Goal: Task Accomplishment & Management: Complete application form

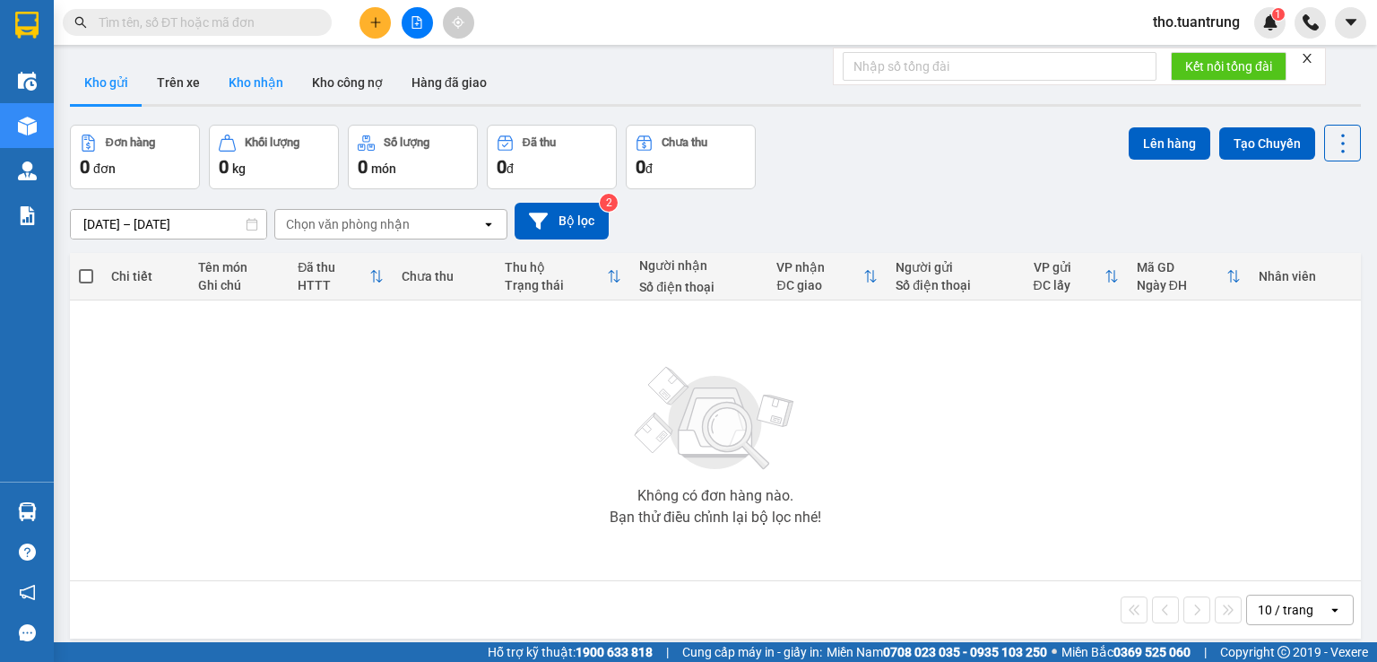
click at [287, 72] on button "Kho nhận" at bounding box center [255, 82] width 83 height 43
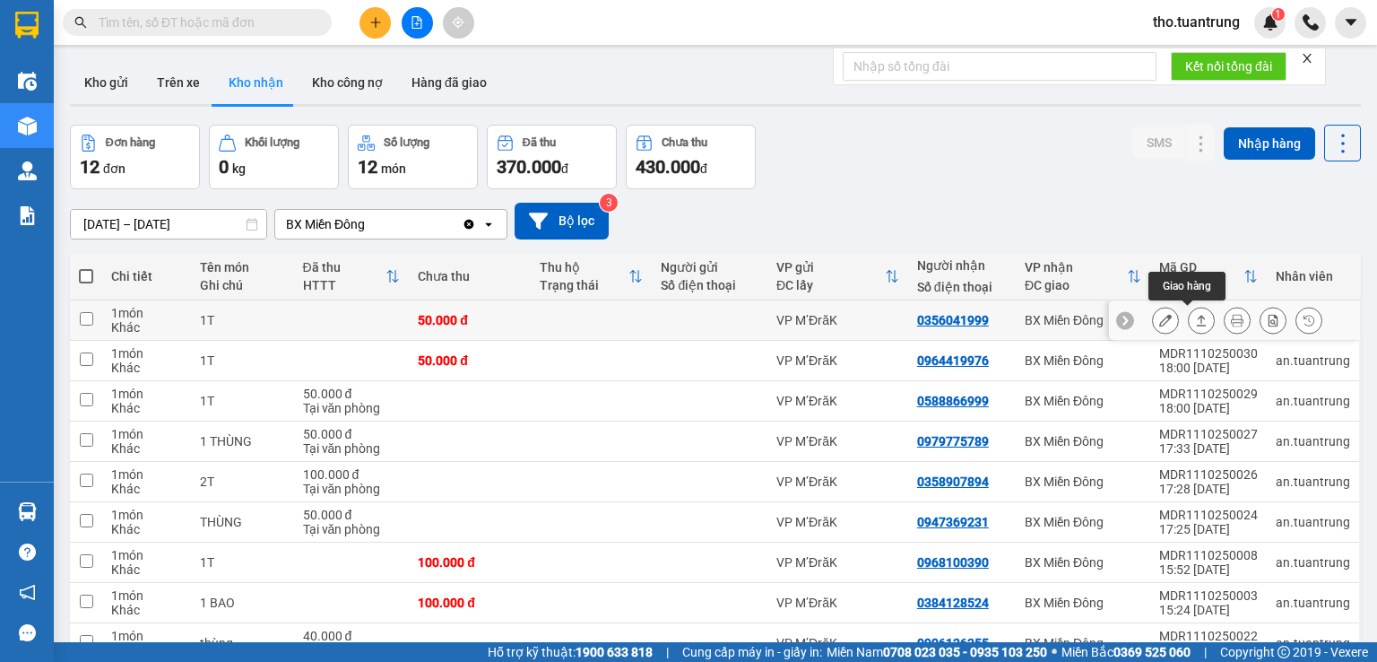
click at [1195, 316] on icon at bounding box center [1201, 320] width 13 height 13
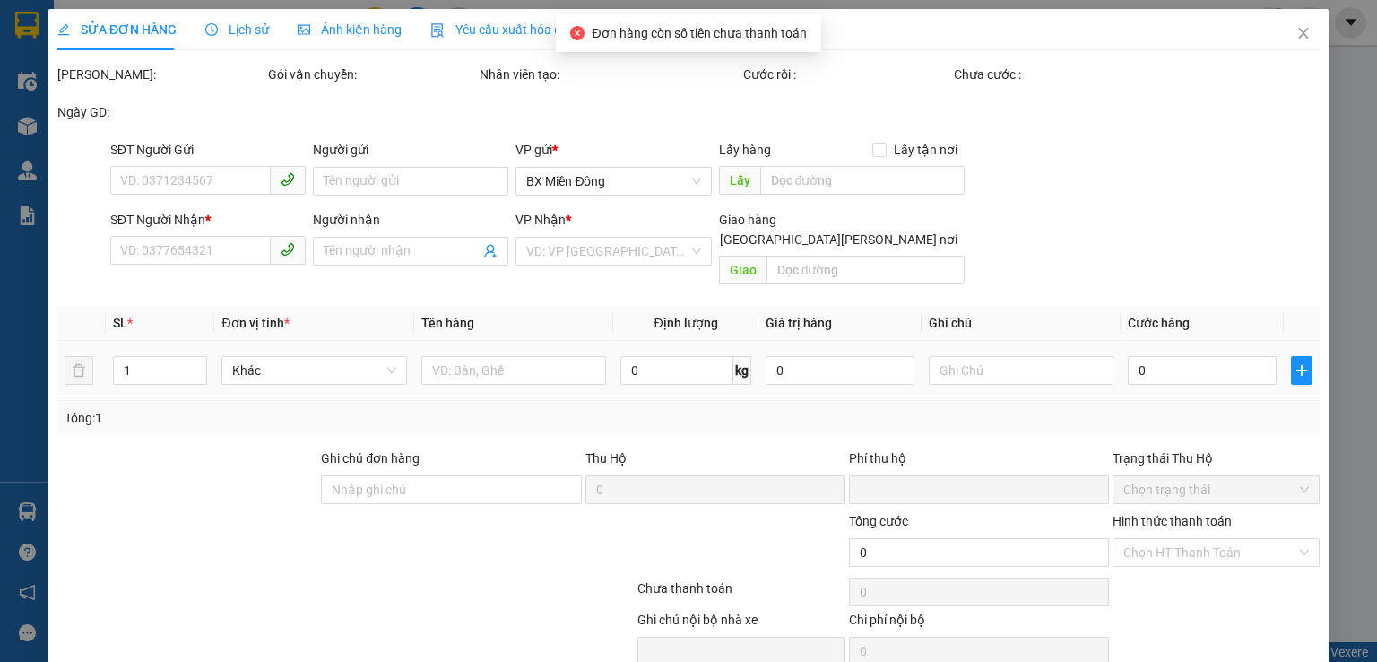
type input "0356041999"
type input "0"
type input "50.000"
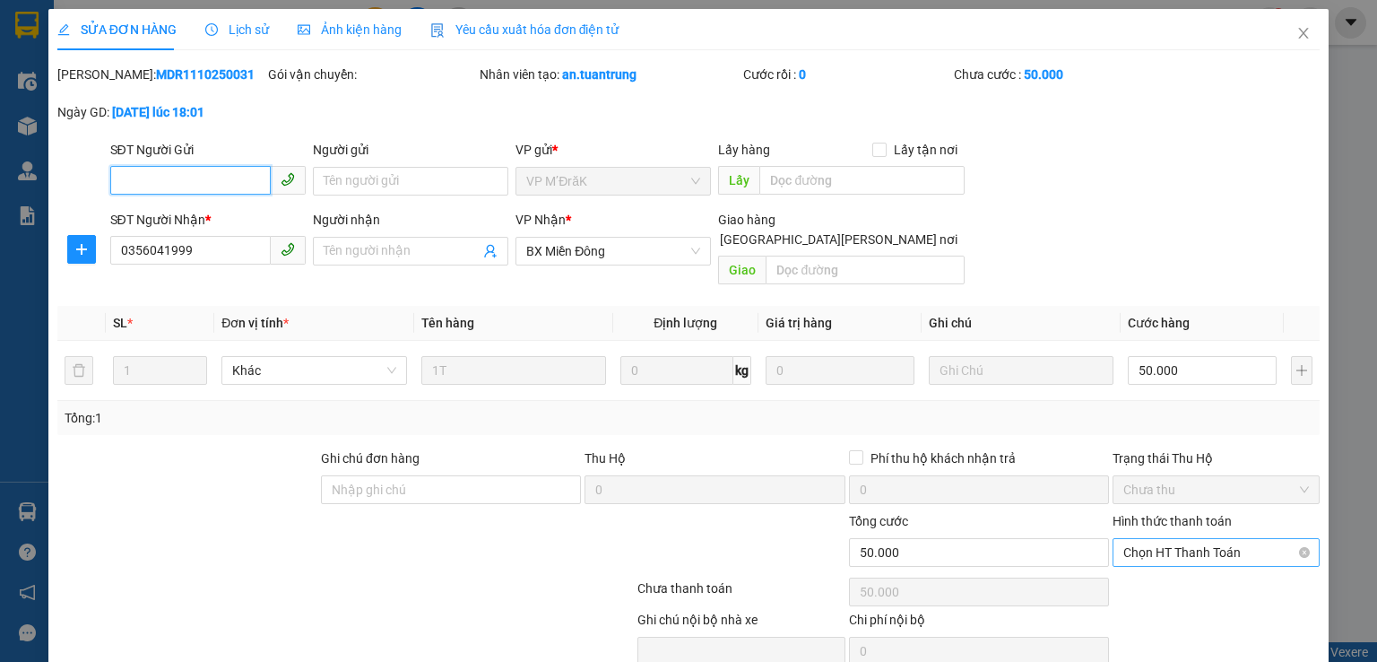
click at [1219, 539] on span "Chọn HT Thanh Toán" at bounding box center [1216, 552] width 186 height 27
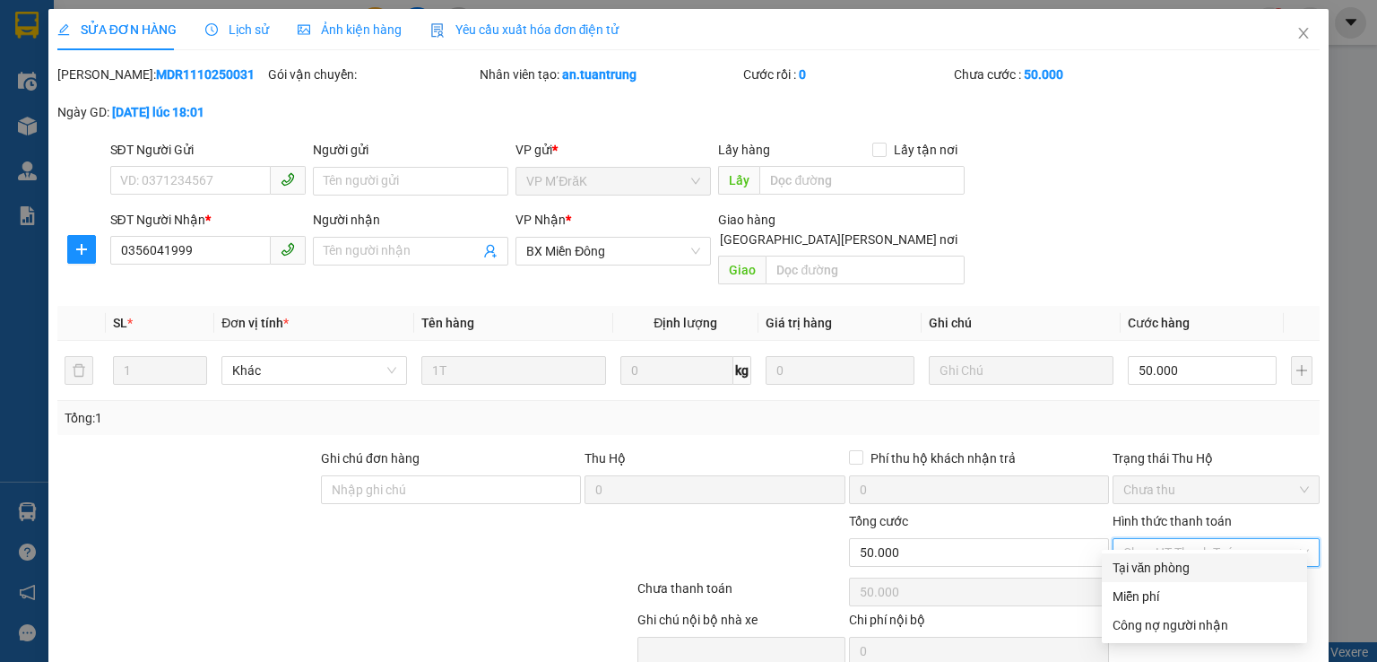
click at [1150, 576] on div "Tại văn phòng" at bounding box center [1205, 568] width 184 height 20
type input "0"
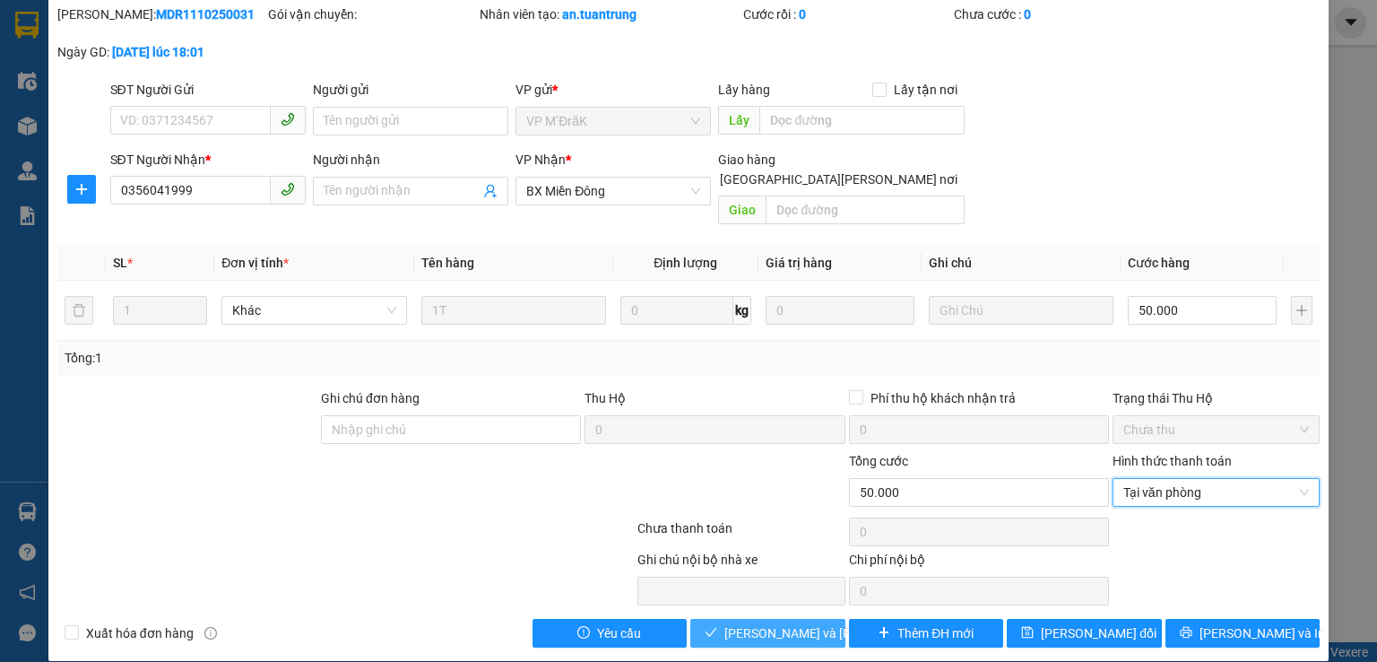
click at [742, 623] on span "[PERSON_NAME] và [PERSON_NAME] hàng" at bounding box center [845, 633] width 242 height 20
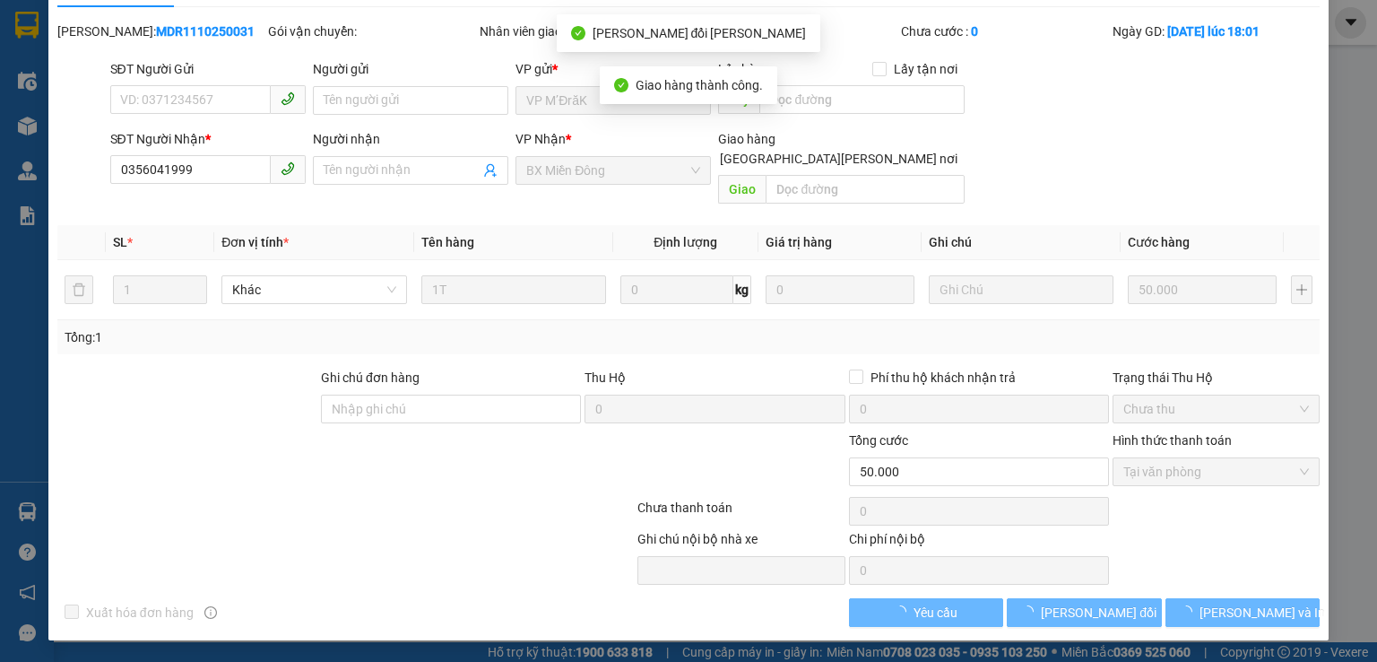
scroll to position [22, 0]
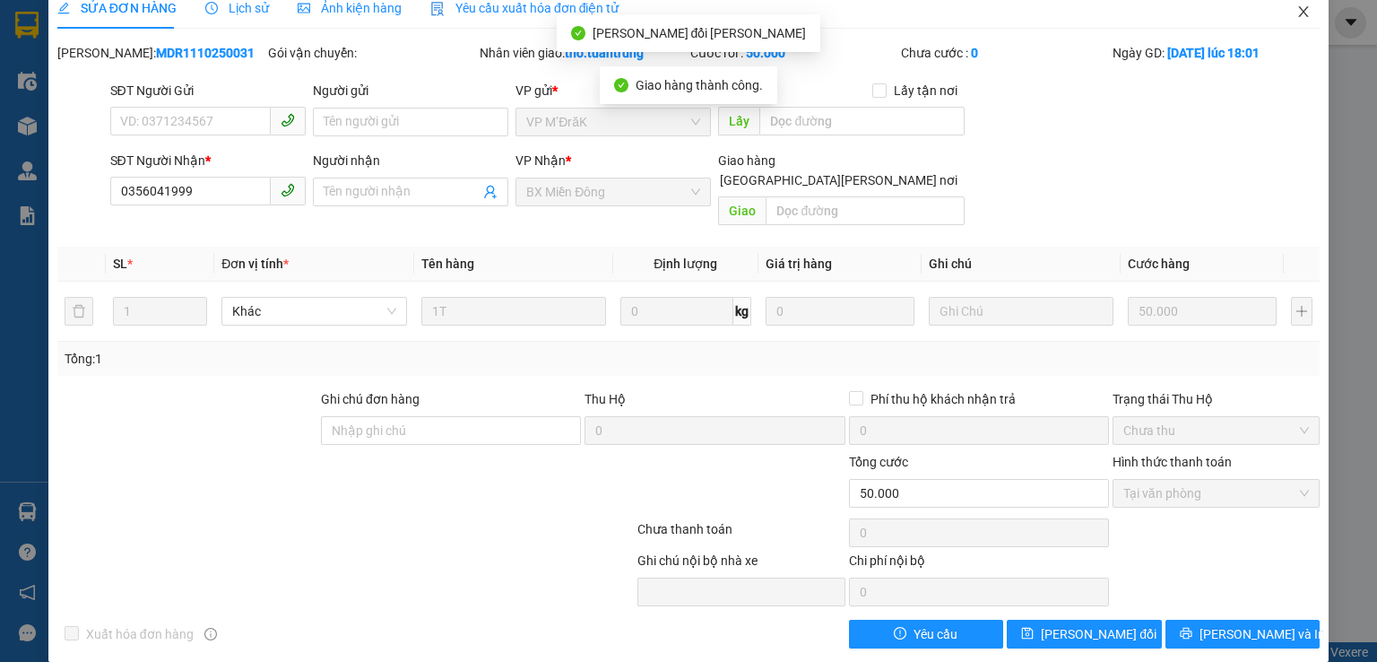
click at [1296, 13] on icon "close" at bounding box center [1303, 11] width 14 height 14
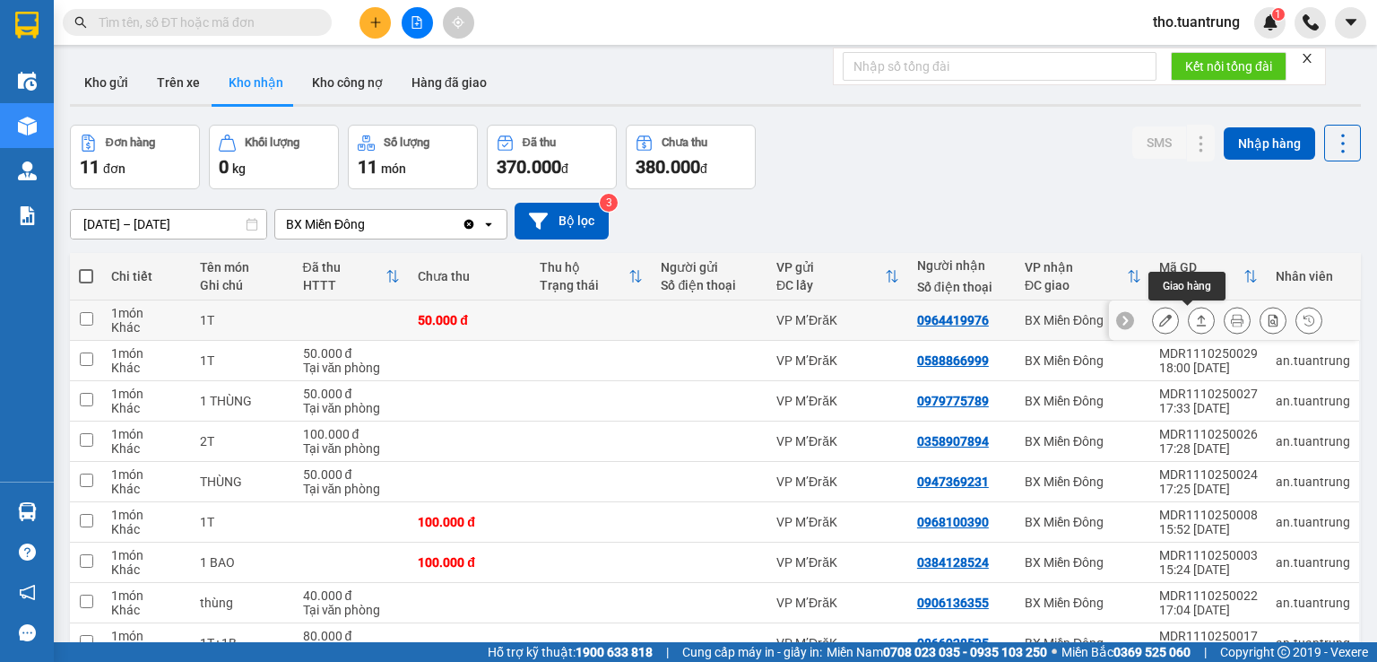
click at [1194, 316] on button at bounding box center [1201, 320] width 25 height 31
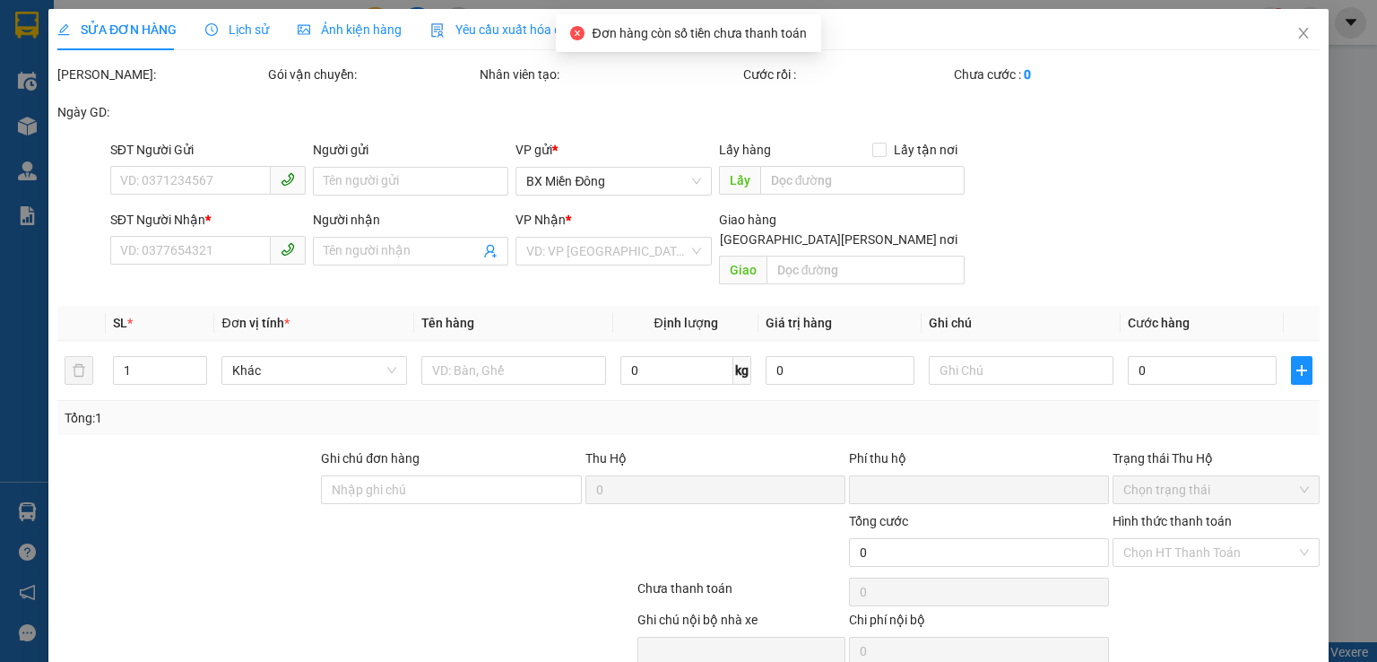
type input "0964419976"
type input "0"
type input "50.000"
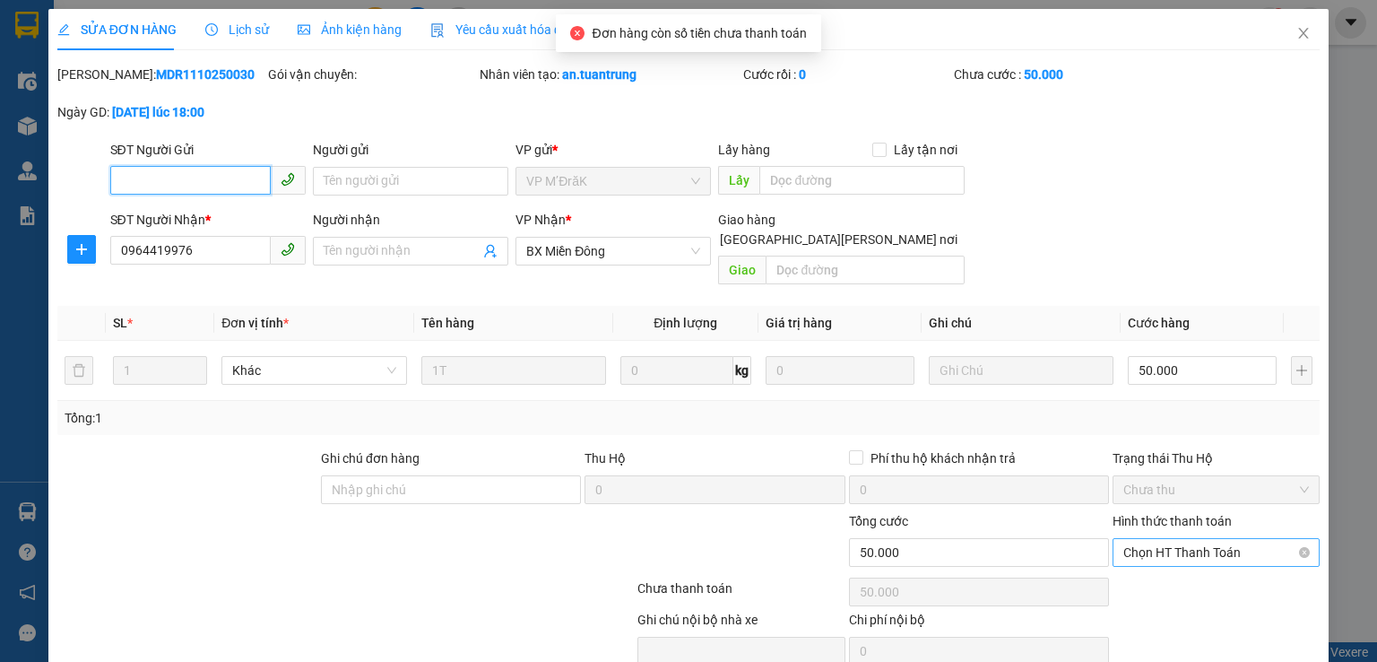
click at [1178, 539] on span "Chọn HT Thanh Toán" at bounding box center [1216, 552] width 186 height 27
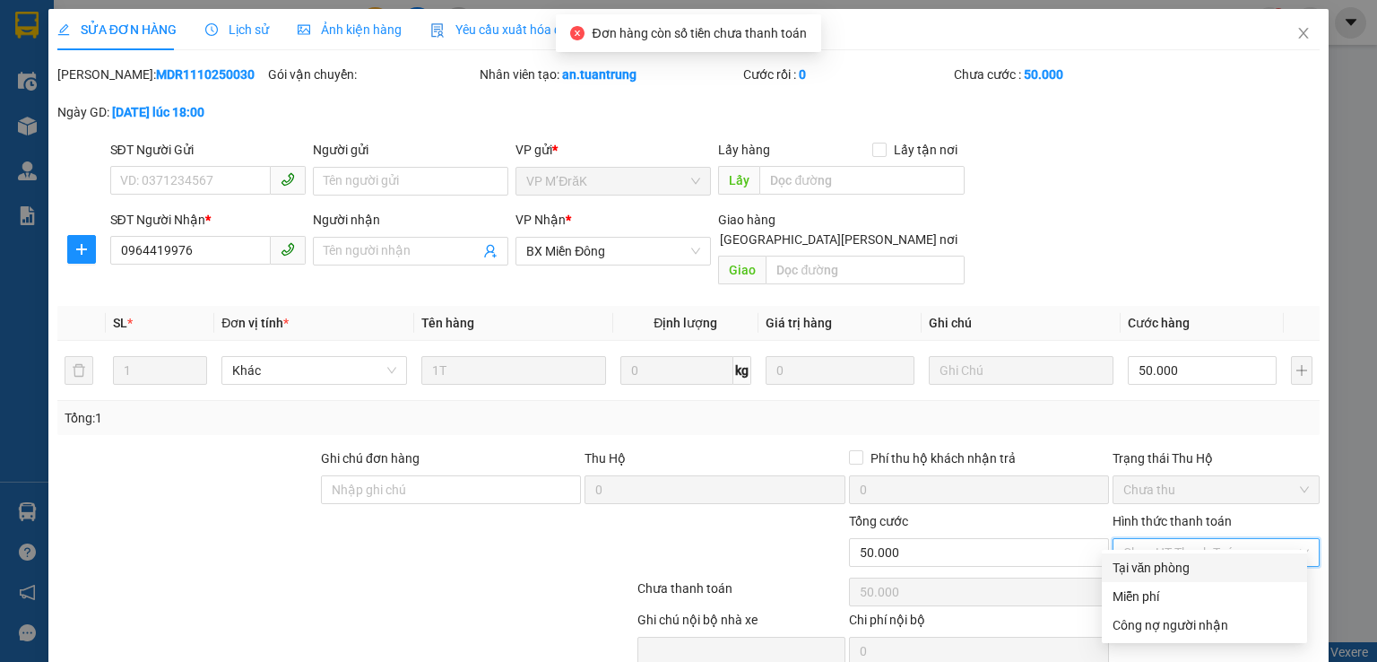
click at [1154, 561] on div "Tại văn phòng" at bounding box center [1205, 568] width 184 height 20
type input "0"
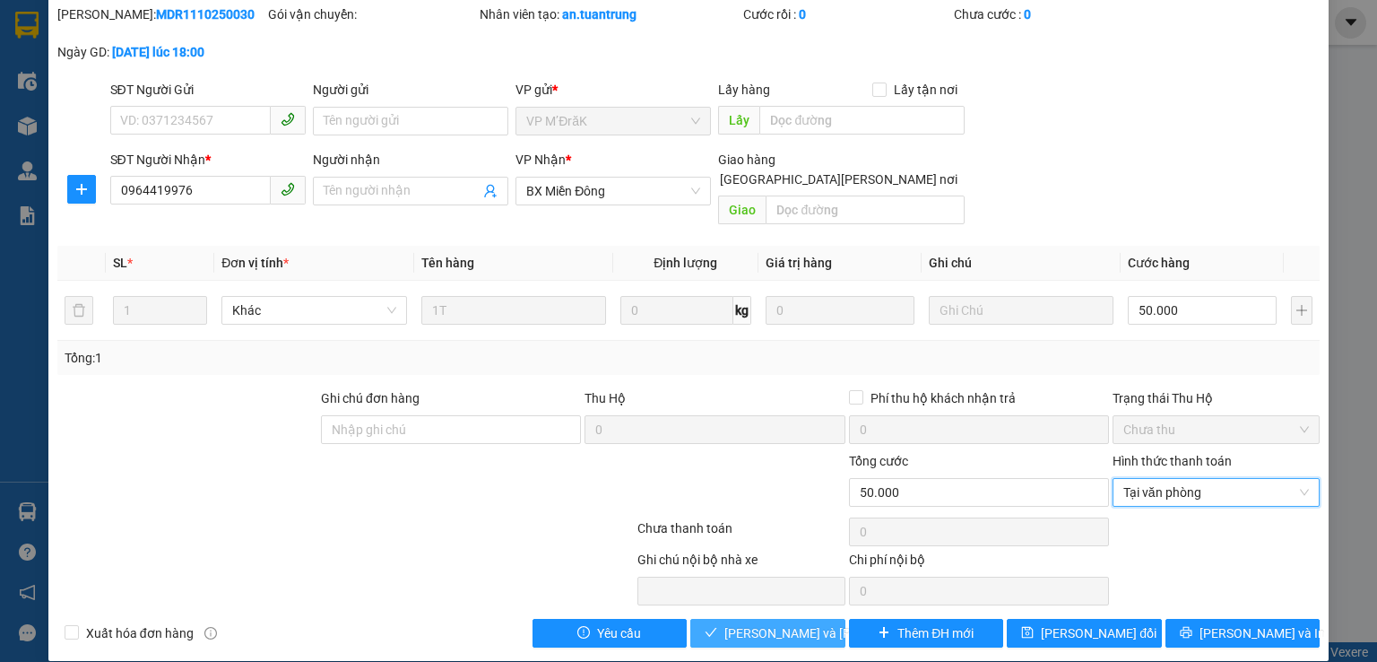
click at [810, 623] on span "[PERSON_NAME] và [PERSON_NAME] hàng" at bounding box center [845, 633] width 242 height 20
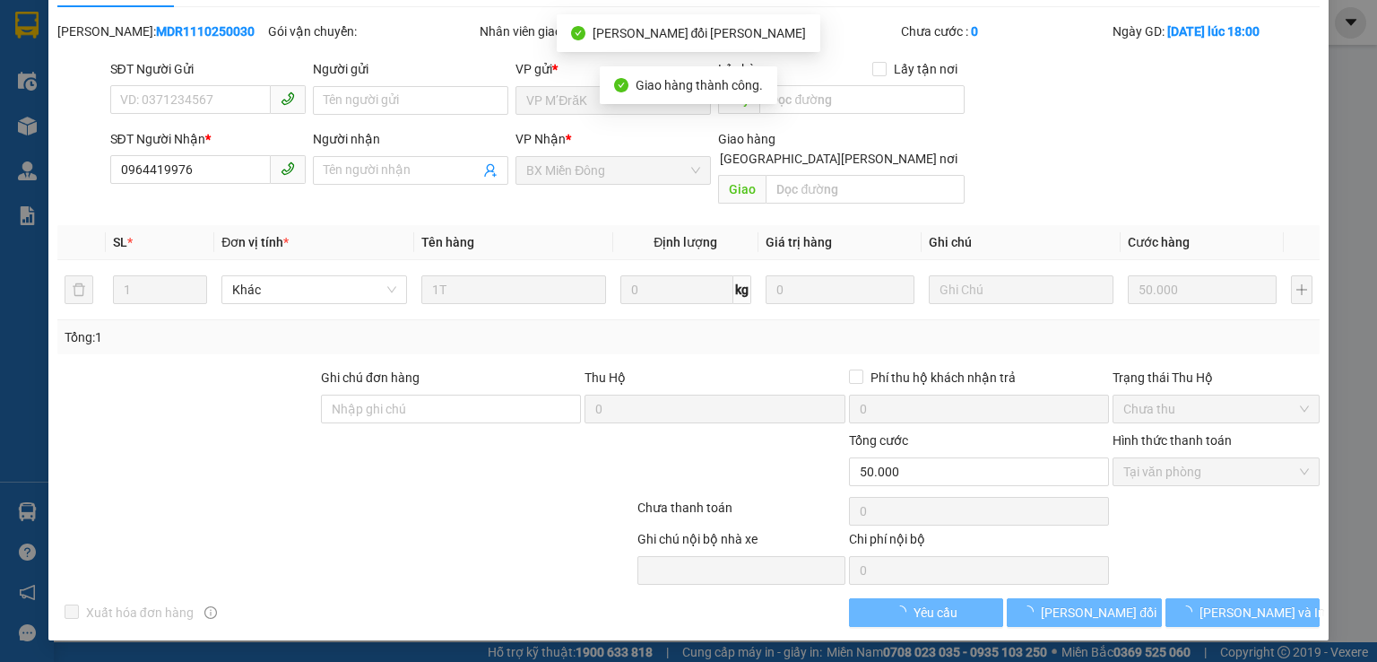
scroll to position [22, 0]
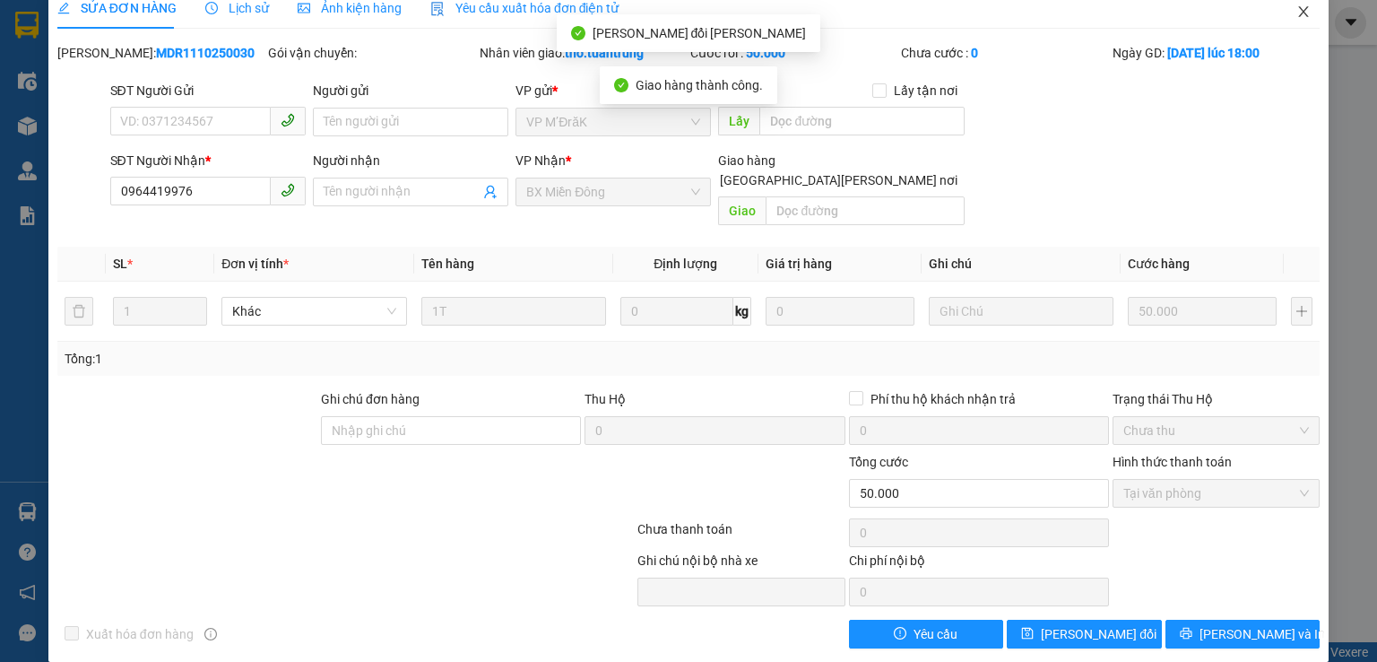
drag, startPoint x: 1296, startPoint y: 15, endPoint x: 1147, endPoint y: 72, distance: 159.2
click at [1296, 14] on icon "close" at bounding box center [1303, 11] width 14 height 14
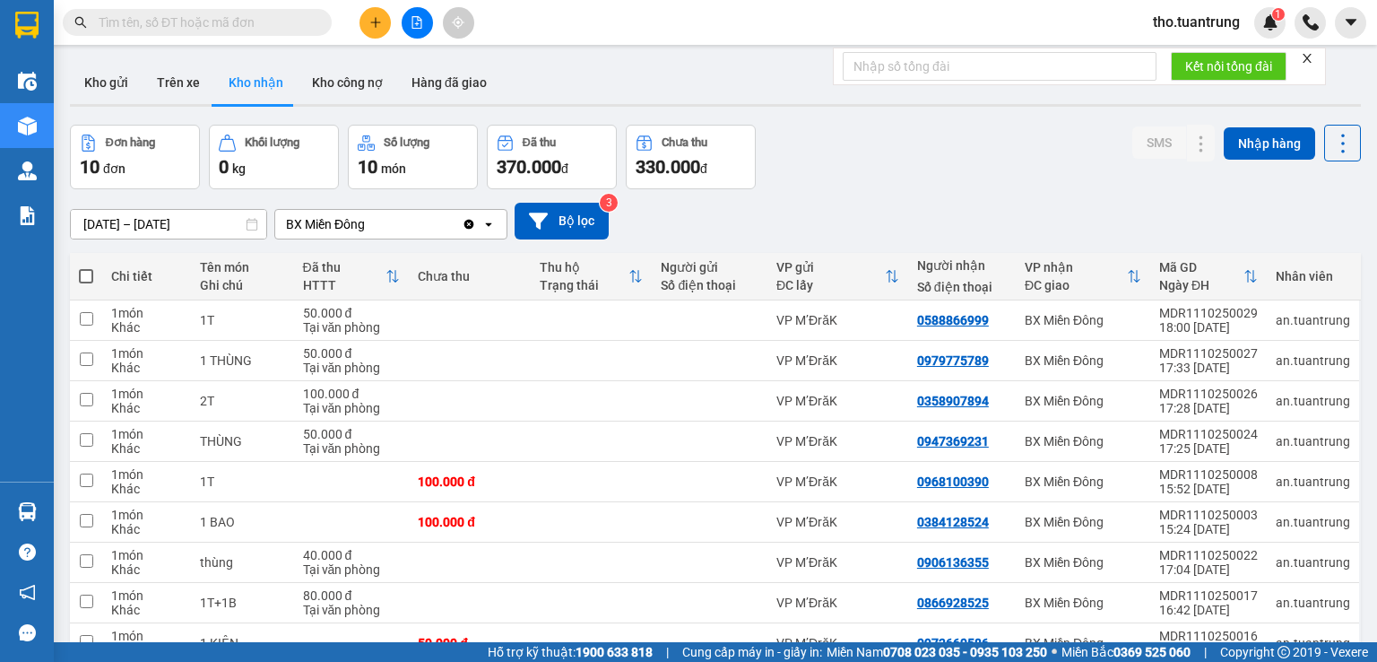
click at [86, 273] on span at bounding box center [86, 276] width 14 height 14
click at [86, 267] on input "checkbox" at bounding box center [86, 267] width 0 height 0
checkbox input "true"
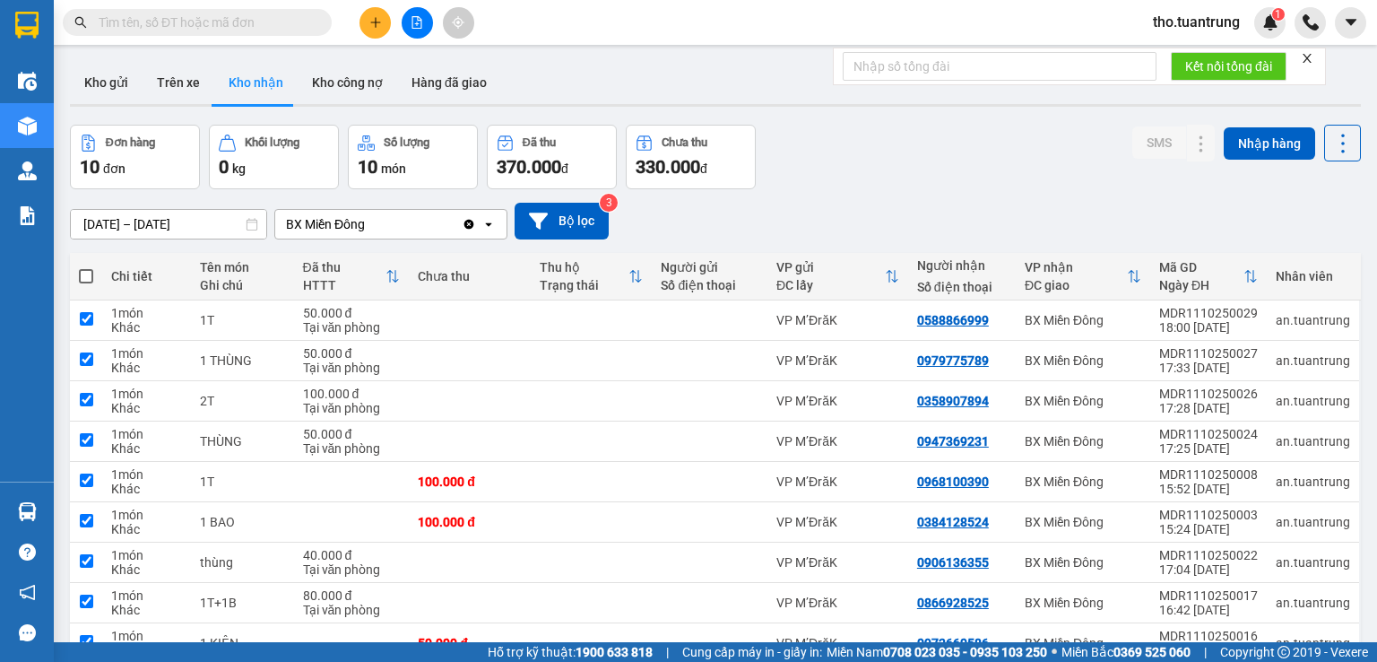
checkbox input "true"
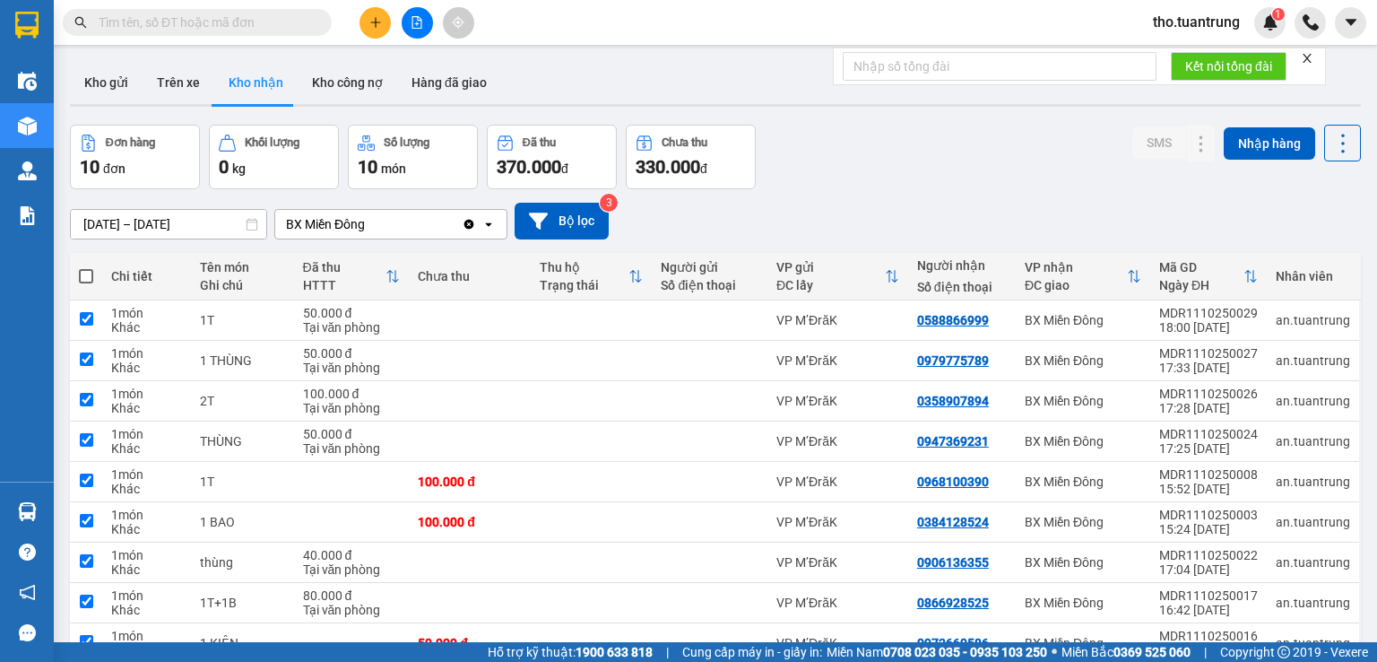
checkbox input "true"
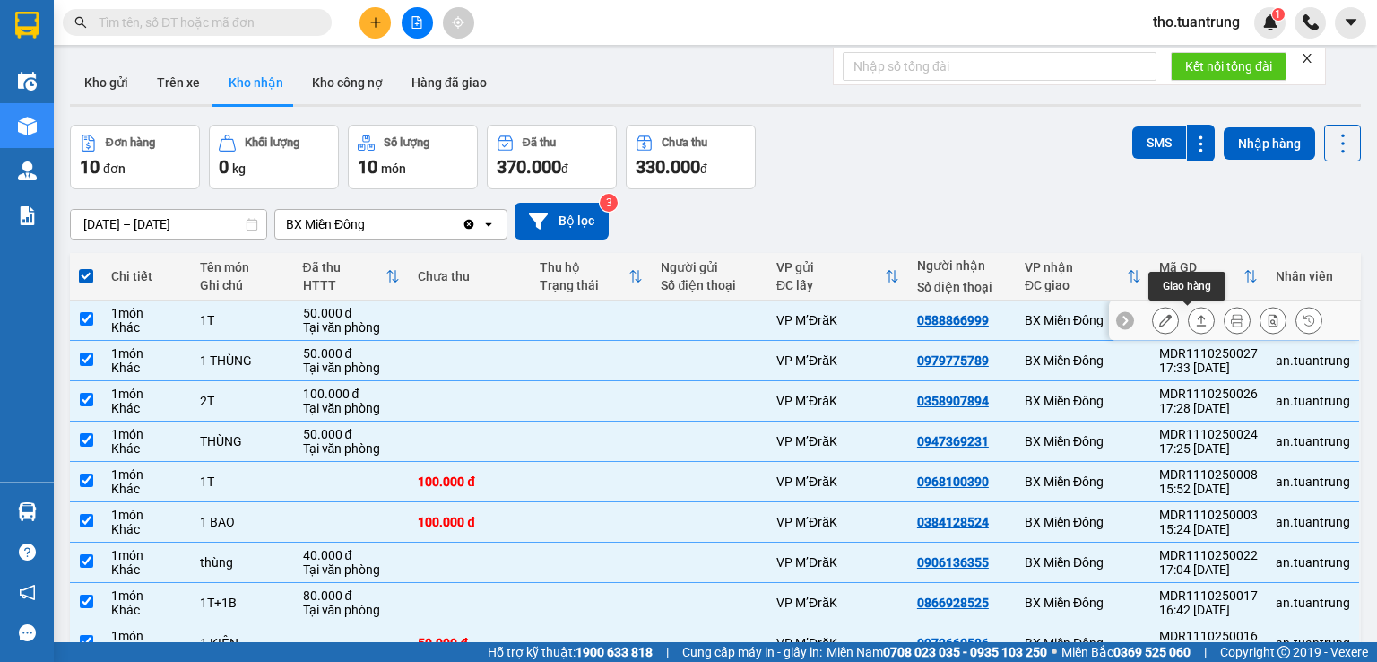
click at [1195, 320] on icon at bounding box center [1201, 320] width 13 height 13
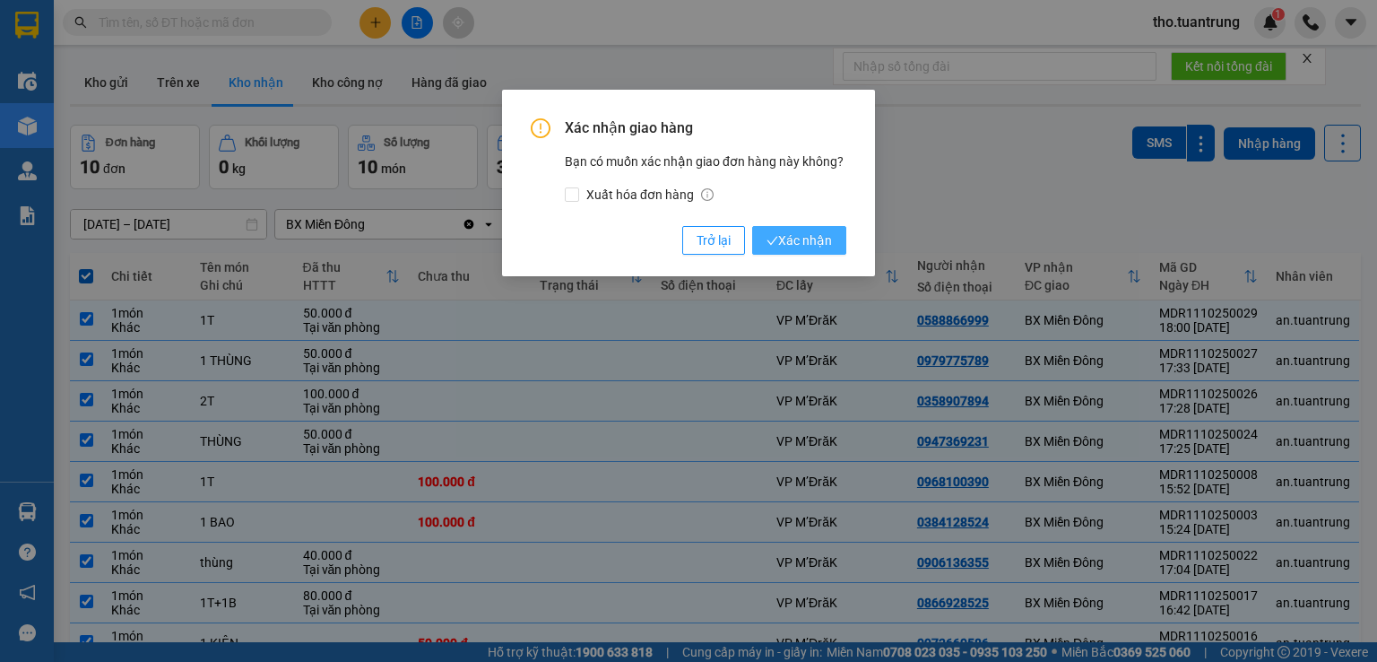
click at [821, 238] on span "Xác nhận" at bounding box center [799, 240] width 65 height 20
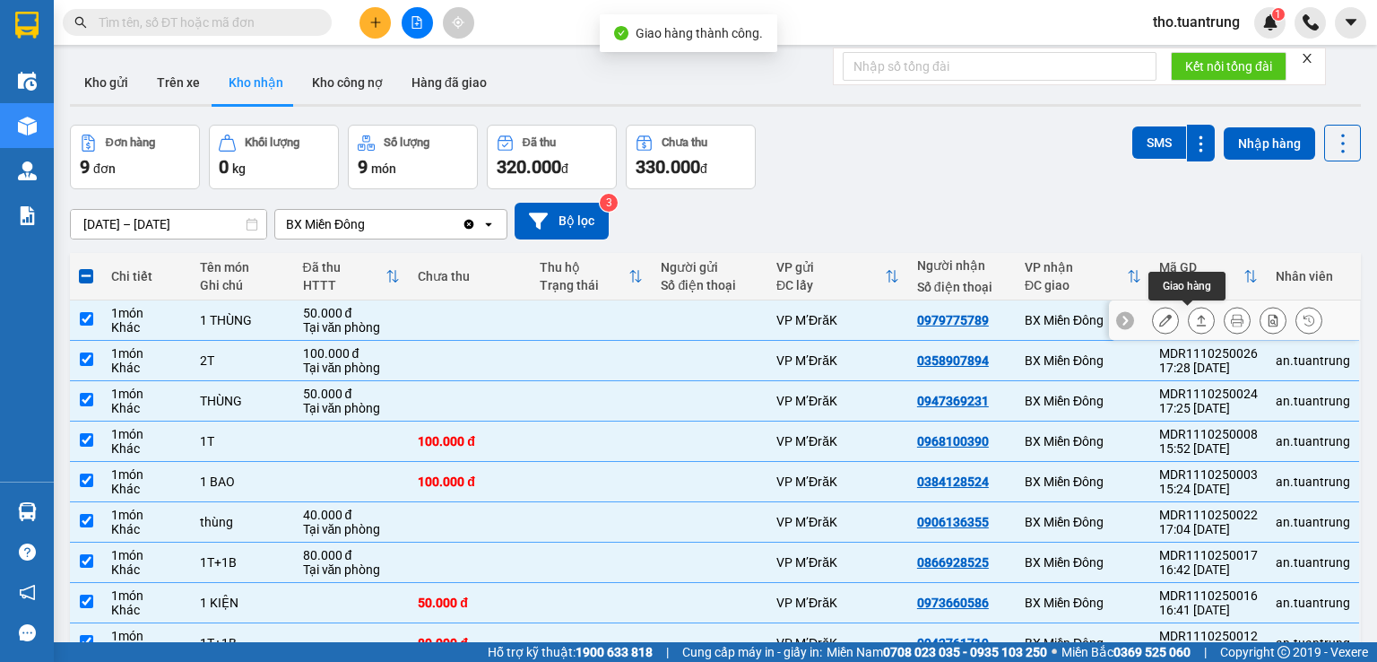
click at [1195, 316] on icon at bounding box center [1201, 320] width 13 height 13
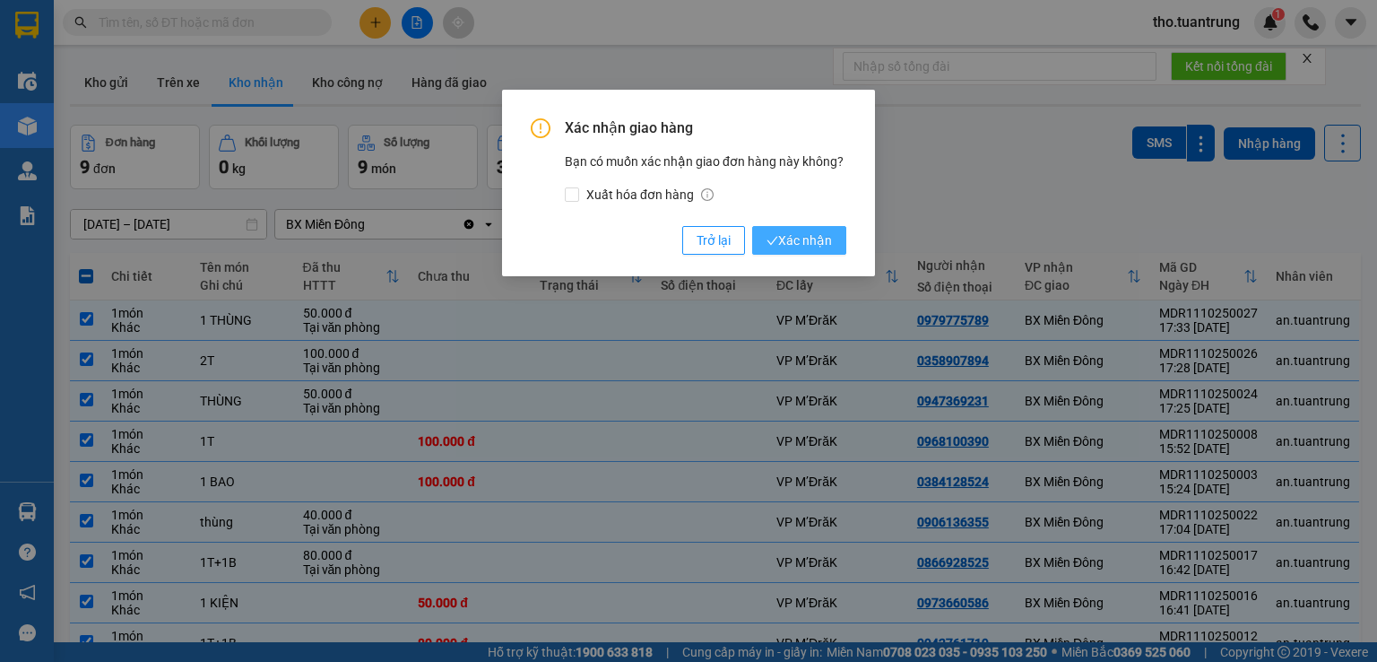
click at [818, 243] on span "Xác nhận" at bounding box center [799, 240] width 65 height 20
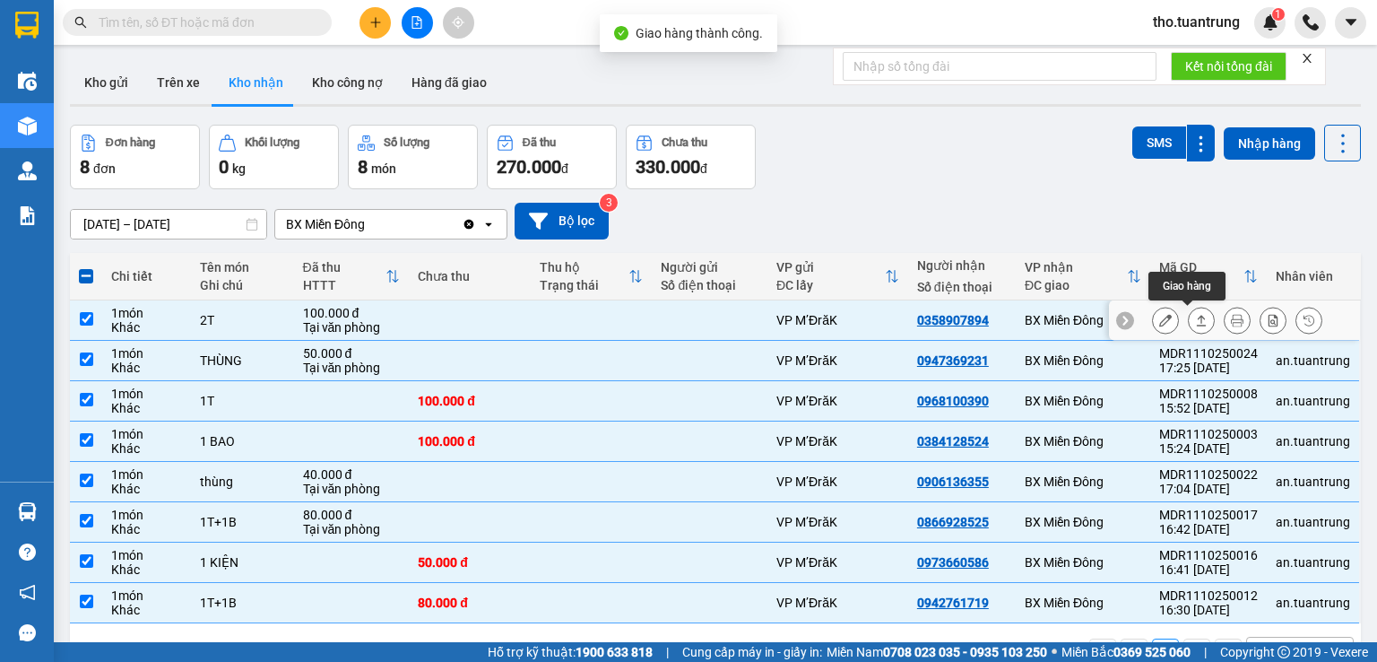
click at [1195, 322] on icon at bounding box center [1201, 320] width 13 height 13
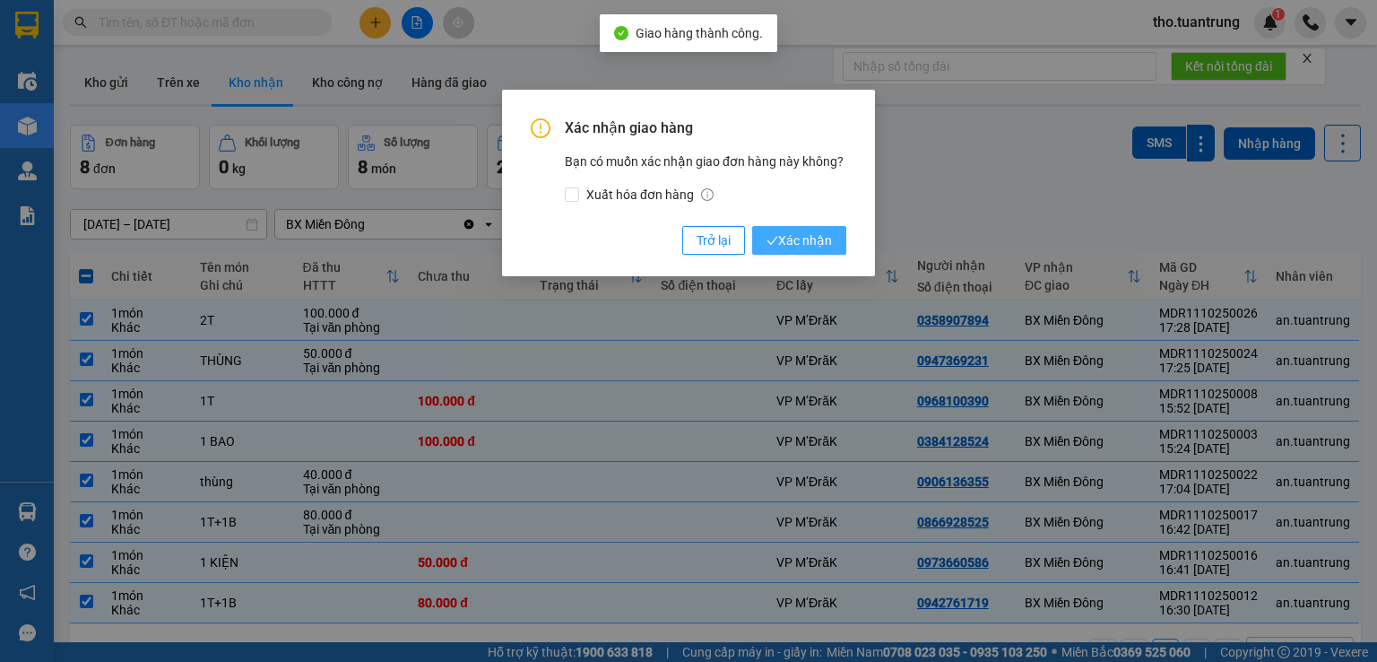
click at [841, 249] on button "Xác nhận" at bounding box center [799, 240] width 94 height 29
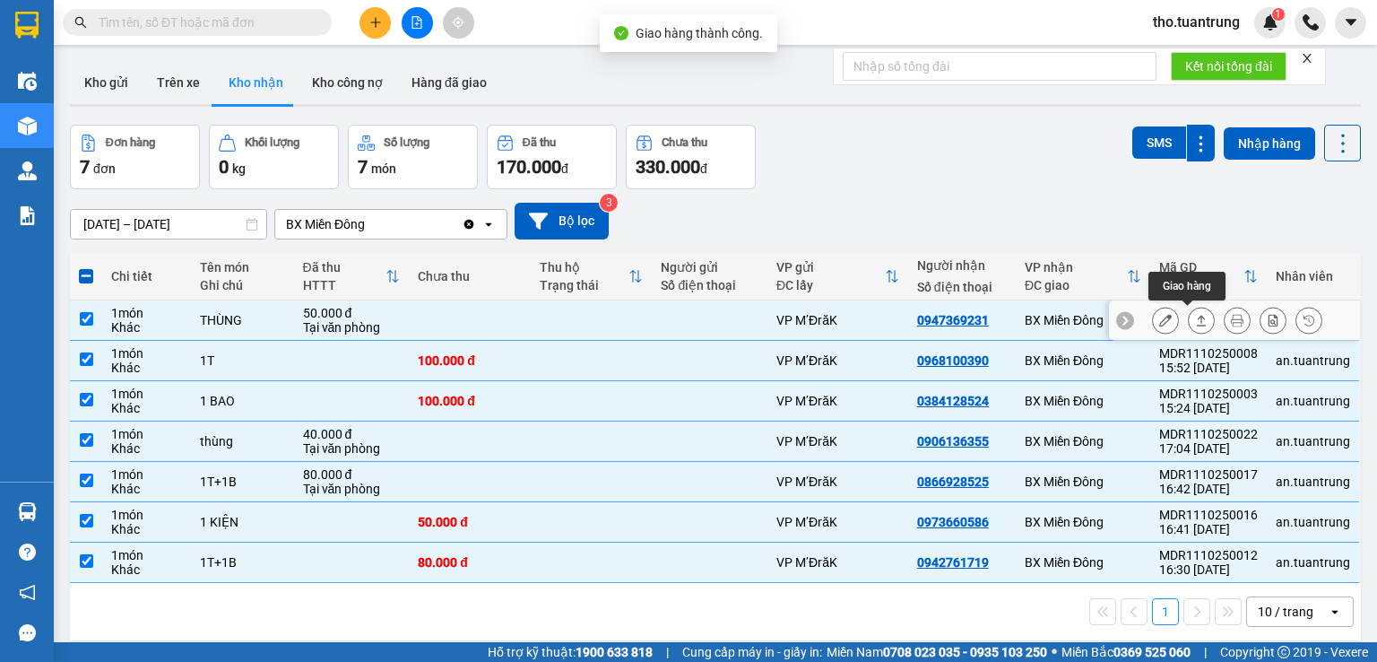
click at [1197, 324] on icon at bounding box center [1202, 320] width 10 height 11
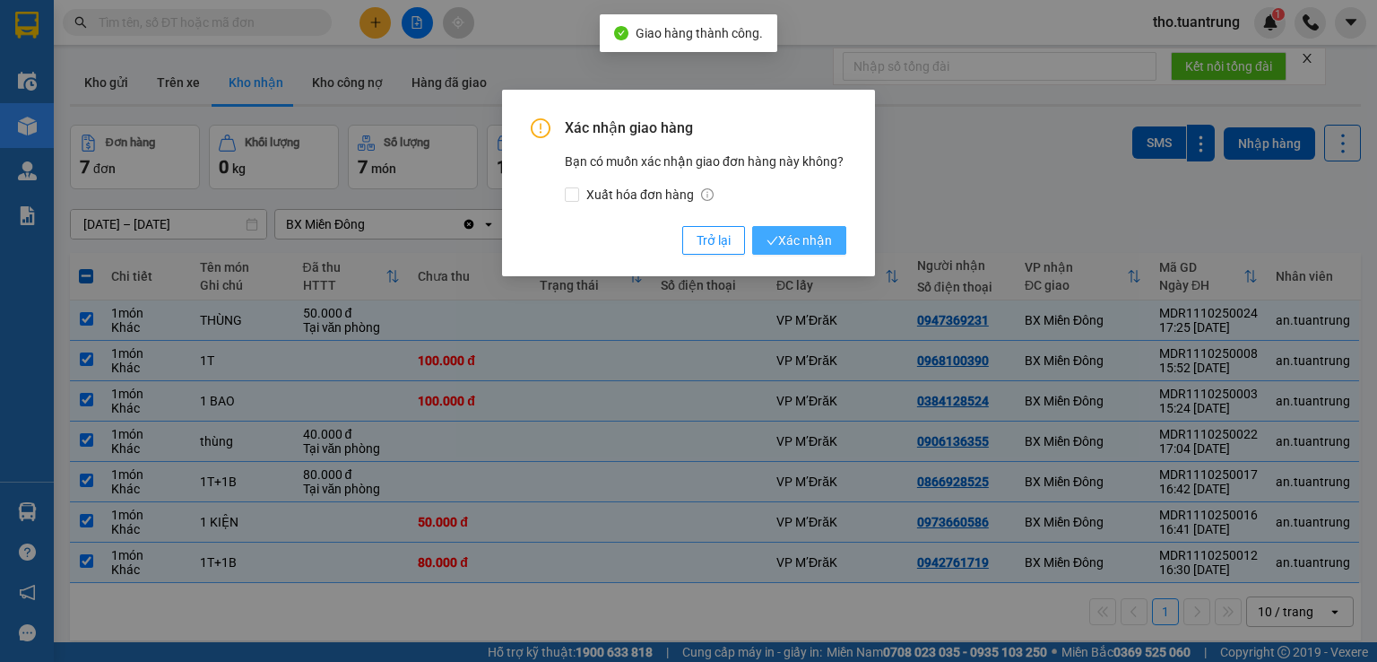
click at [814, 241] on span "Xác nhận" at bounding box center [799, 240] width 65 height 20
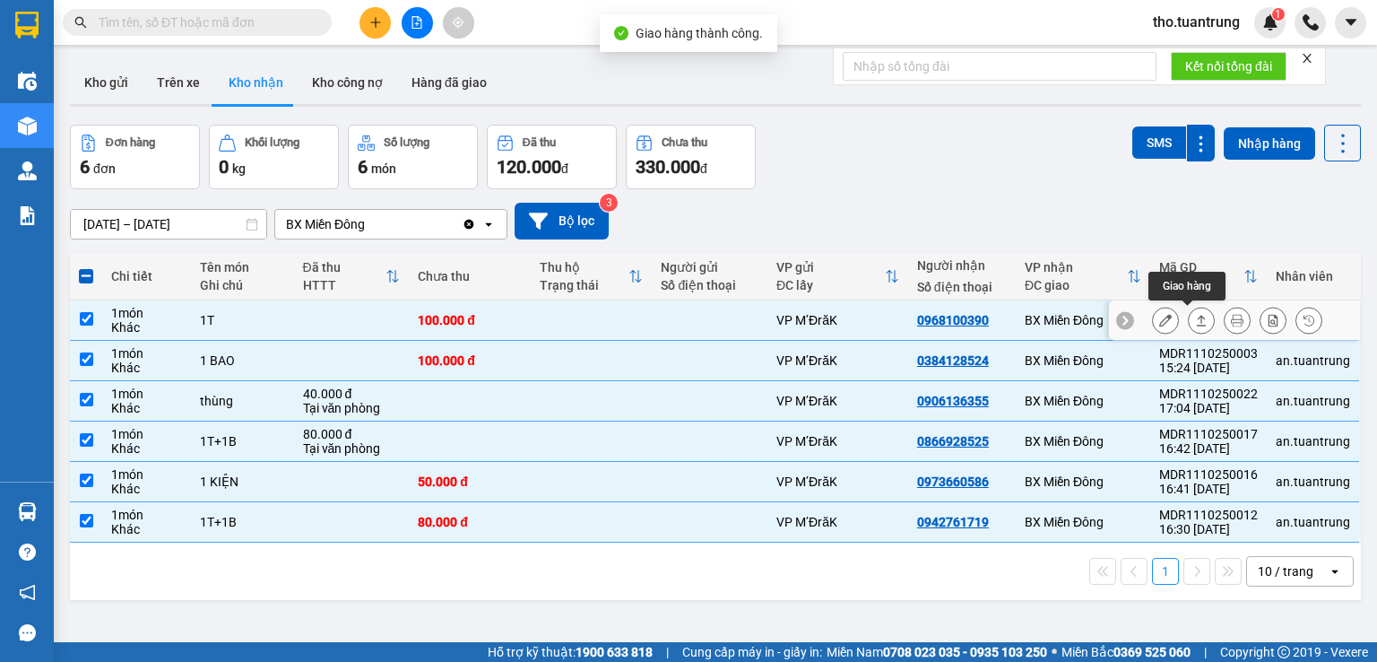
click at [1195, 324] on icon at bounding box center [1201, 320] width 13 height 13
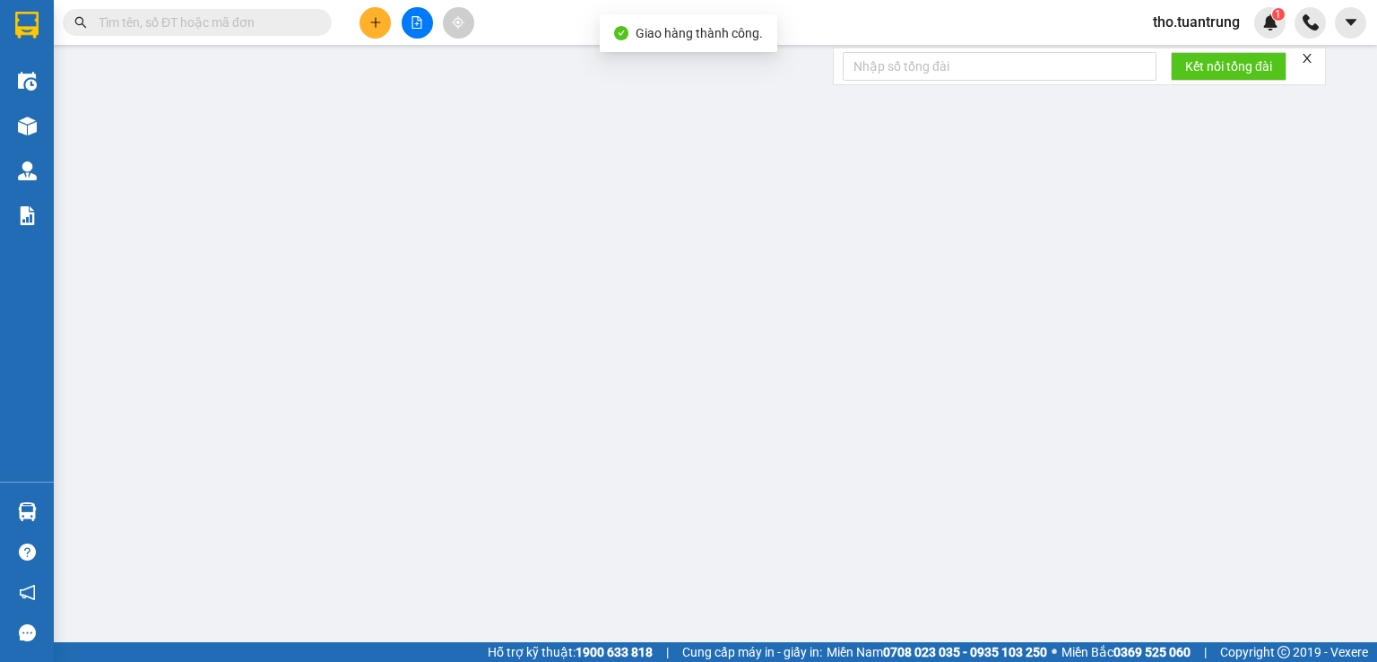
type input "0968100390"
type input "0"
type input "100.000"
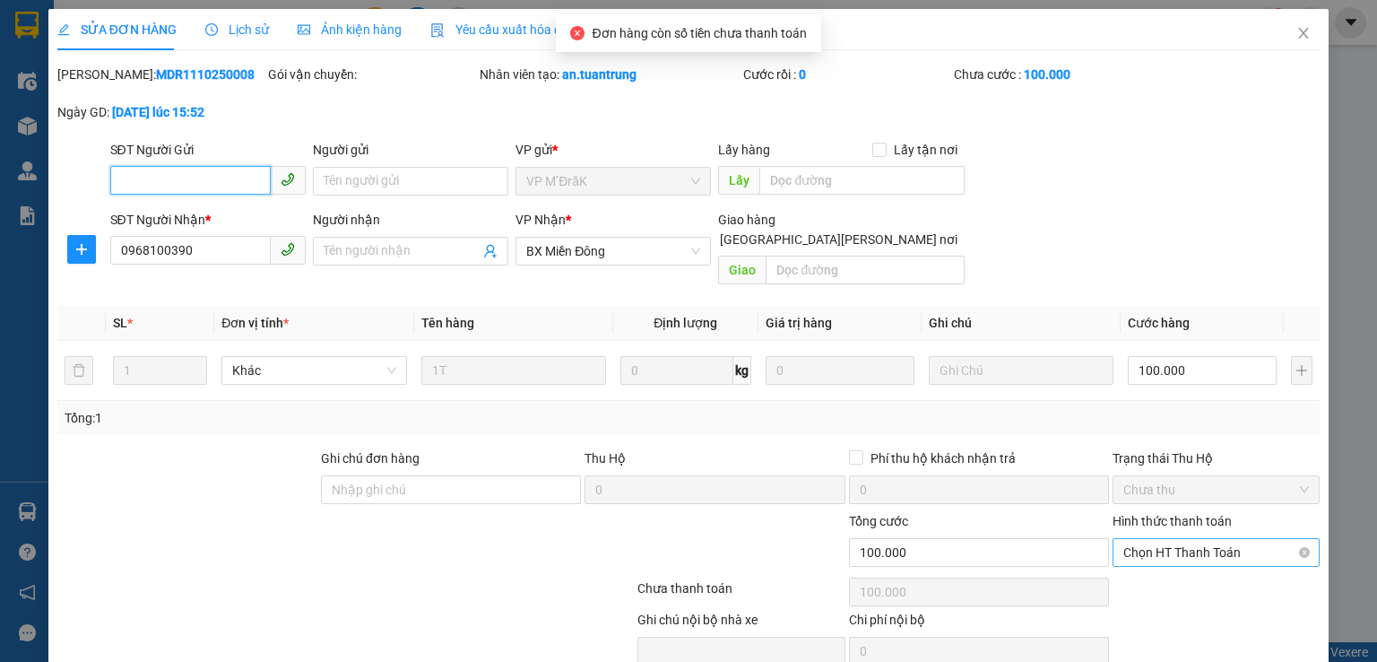
click at [1213, 539] on span "Chọn HT Thanh Toán" at bounding box center [1216, 552] width 186 height 27
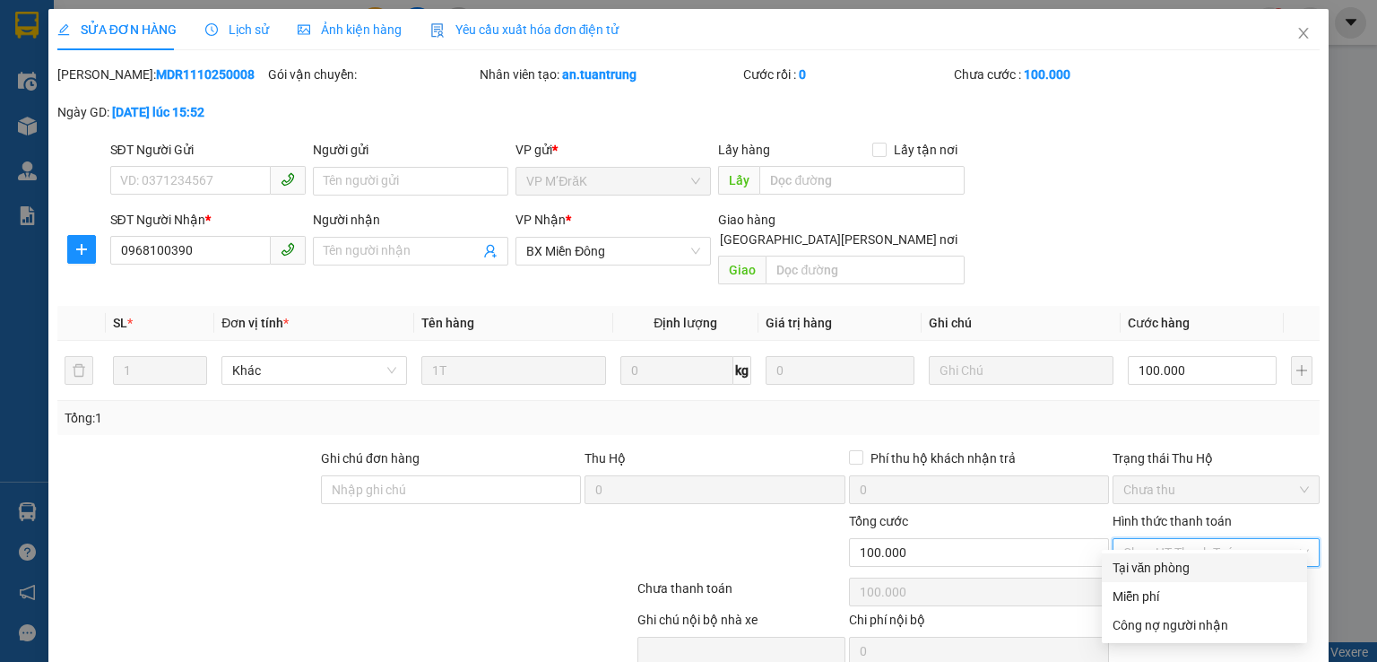
click at [1174, 559] on div "Tại văn phòng" at bounding box center [1205, 568] width 184 height 20
type input "0"
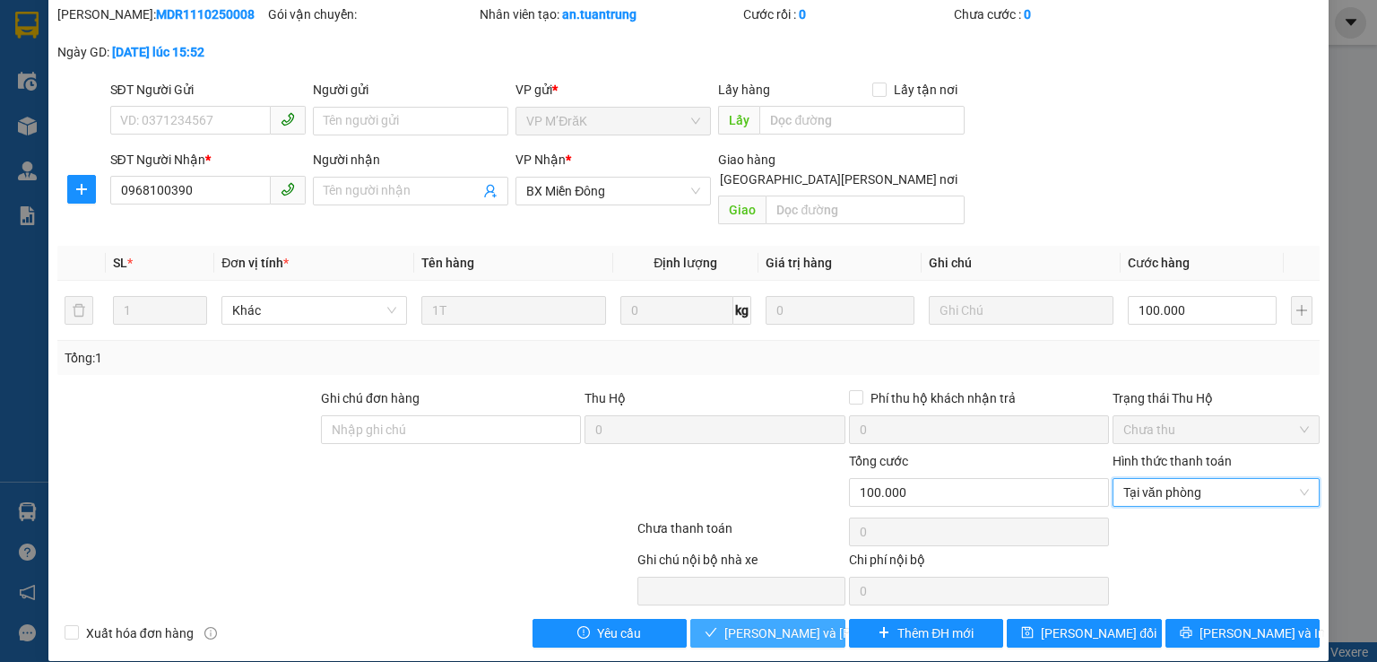
click at [779, 623] on span "[PERSON_NAME] và [PERSON_NAME] hàng" at bounding box center [845, 633] width 242 height 20
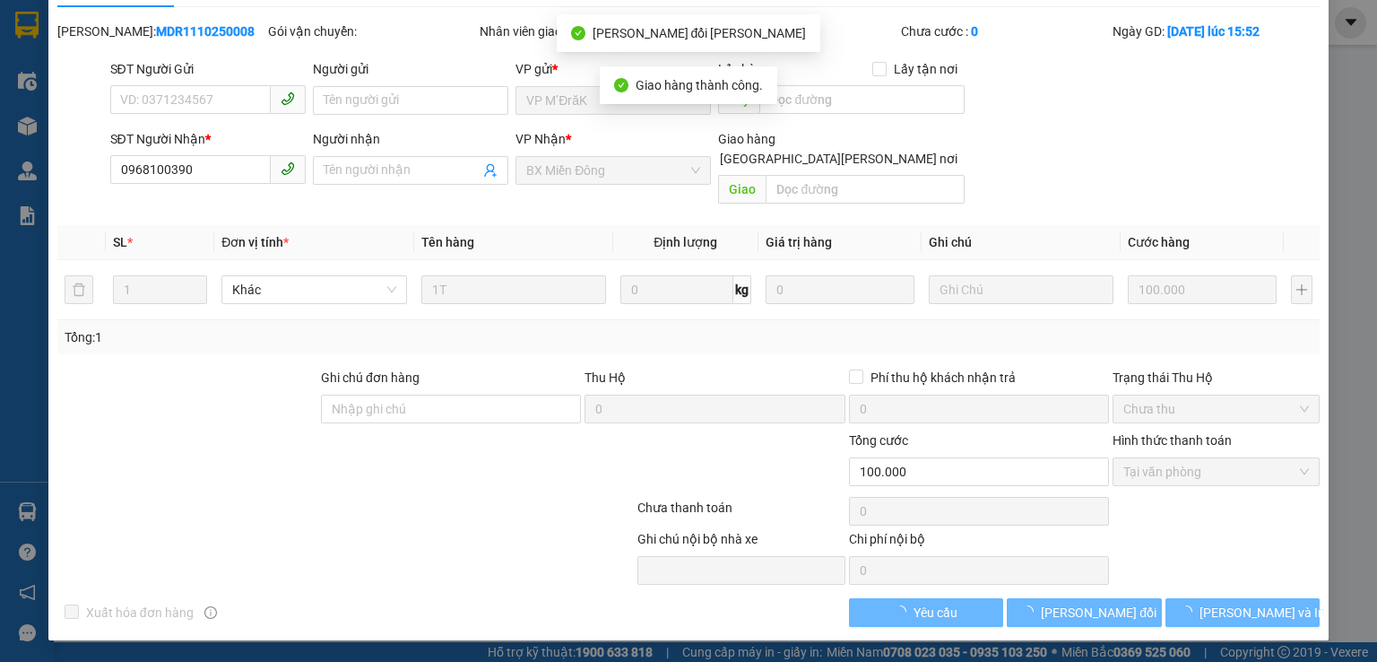
scroll to position [22, 0]
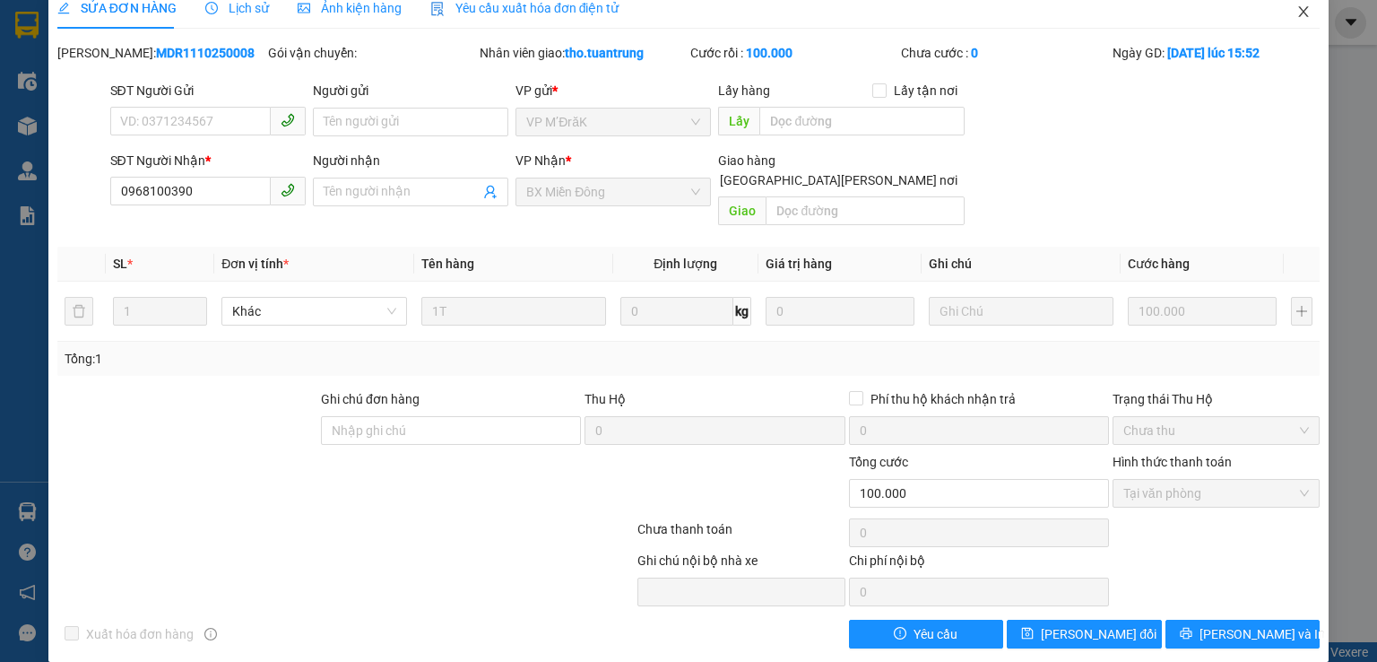
click at [1301, 19] on span "Close" at bounding box center [1303, 12] width 50 height 50
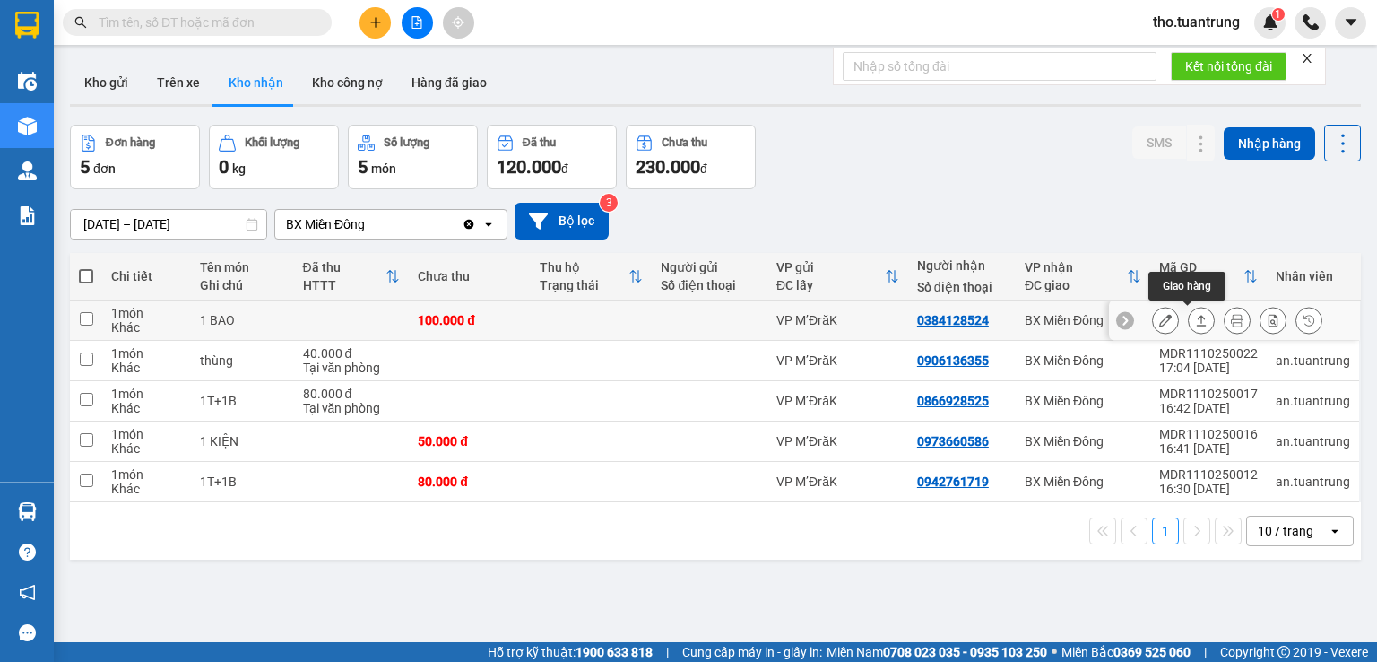
click at [1194, 319] on button at bounding box center [1201, 320] width 25 height 31
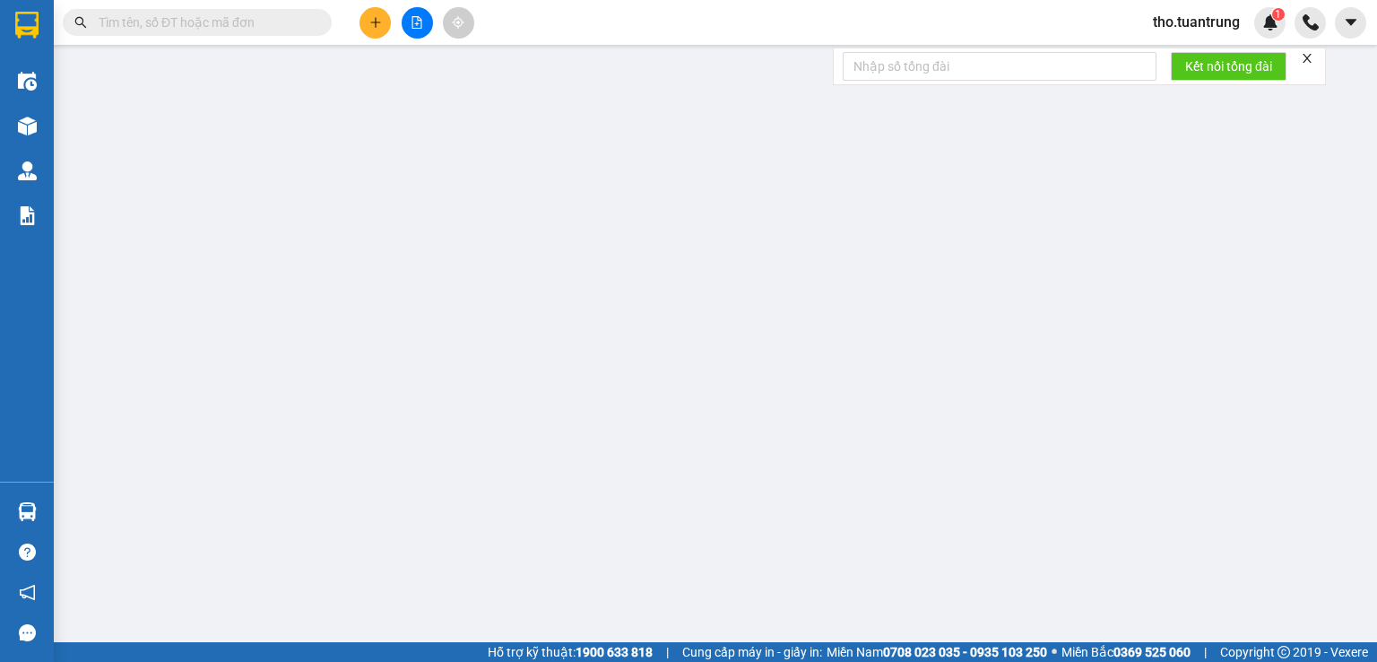
type input "0384128524"
type input "0"
type input "100.000"
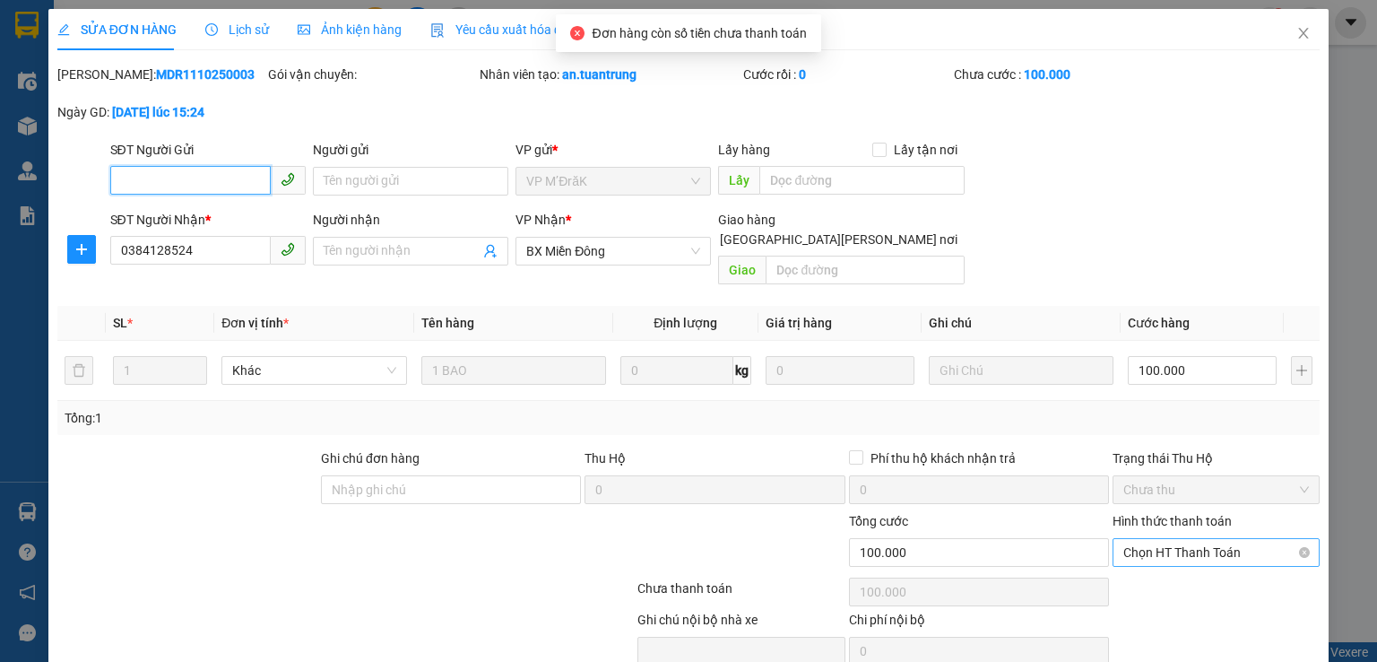
click at [1172, 539] on span "Chọn HT Thanh Toán" at bounding box center [1216, 552] width 186 height 27
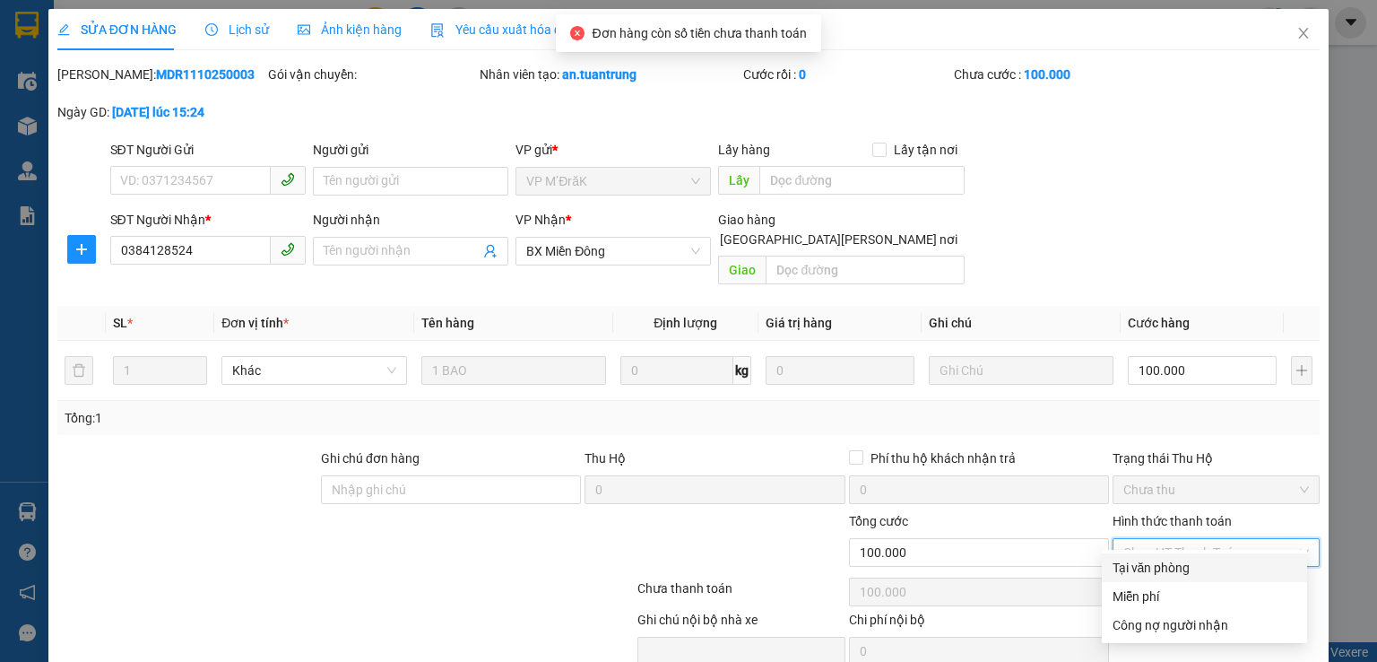
click at [1152, 564] on div "Tại văn phòng" at bounding box center [1205, 568] width 184 height 20
type input "0"
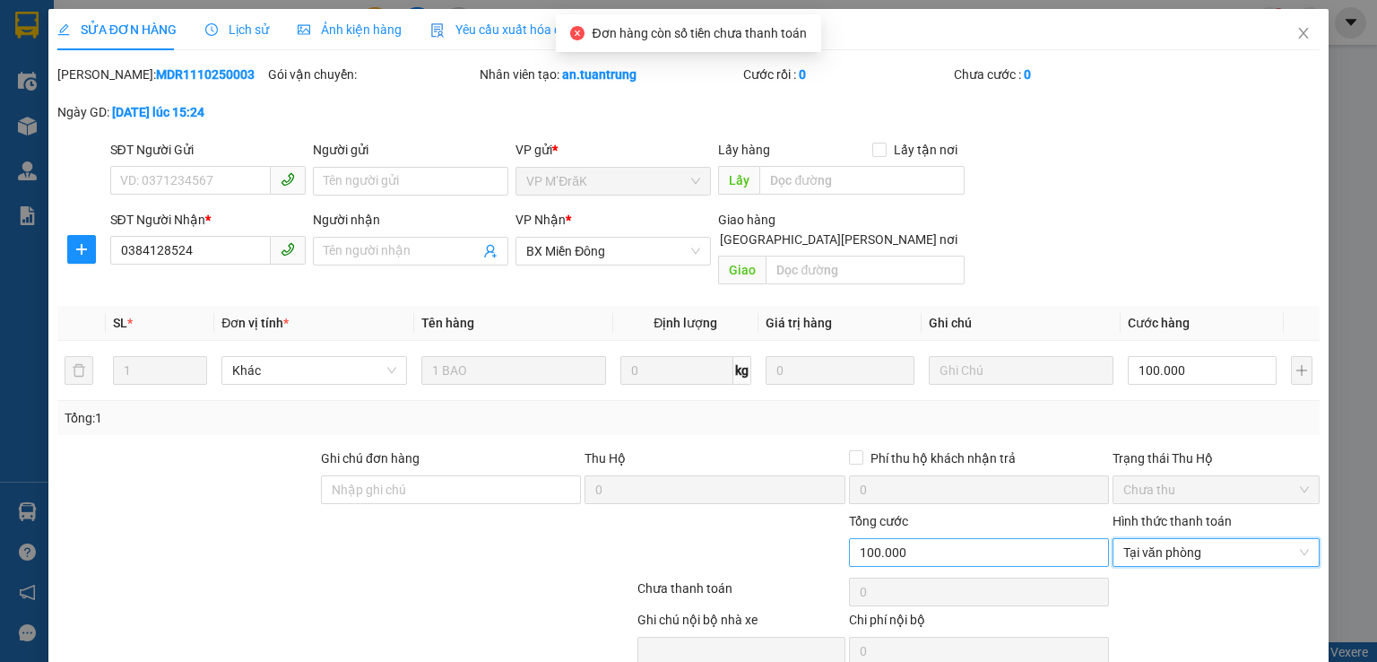
scroll to position [60, 0]
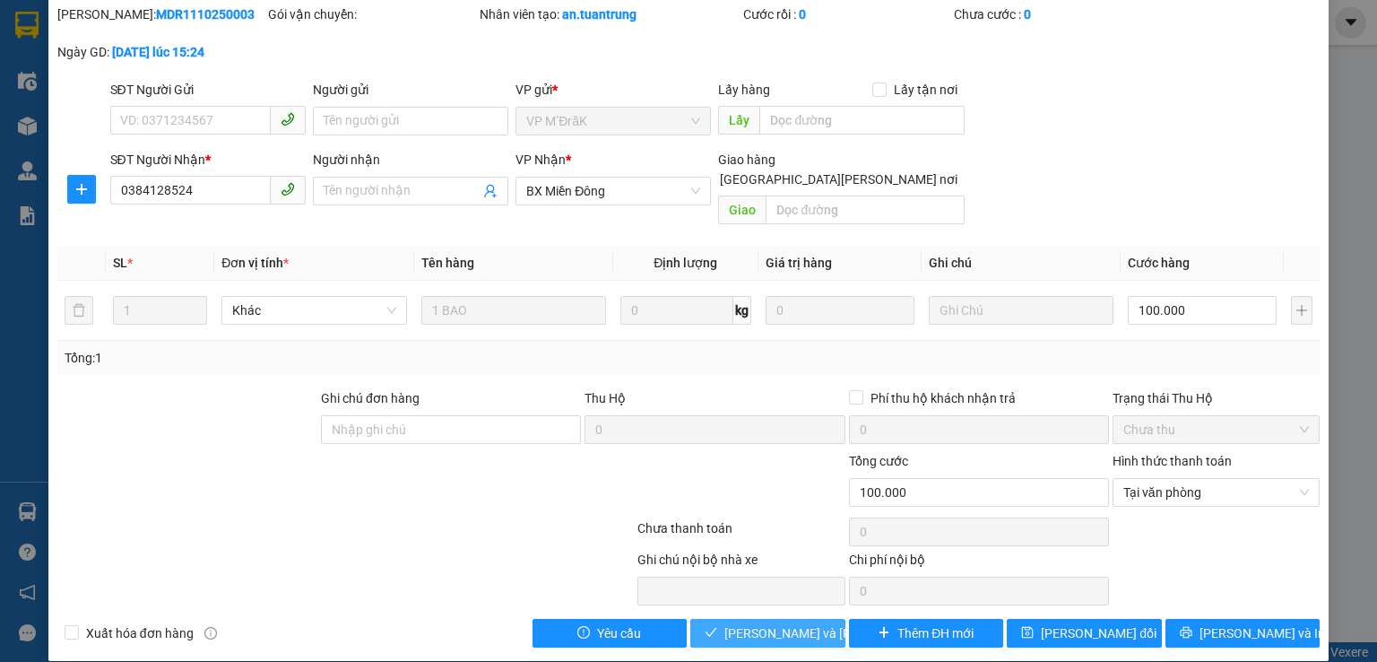
click at [803, 623] on span "[PERSON_NAME] và [PERSON_NAME] hàng" at bounding box center [845, 633] width 242 height 20
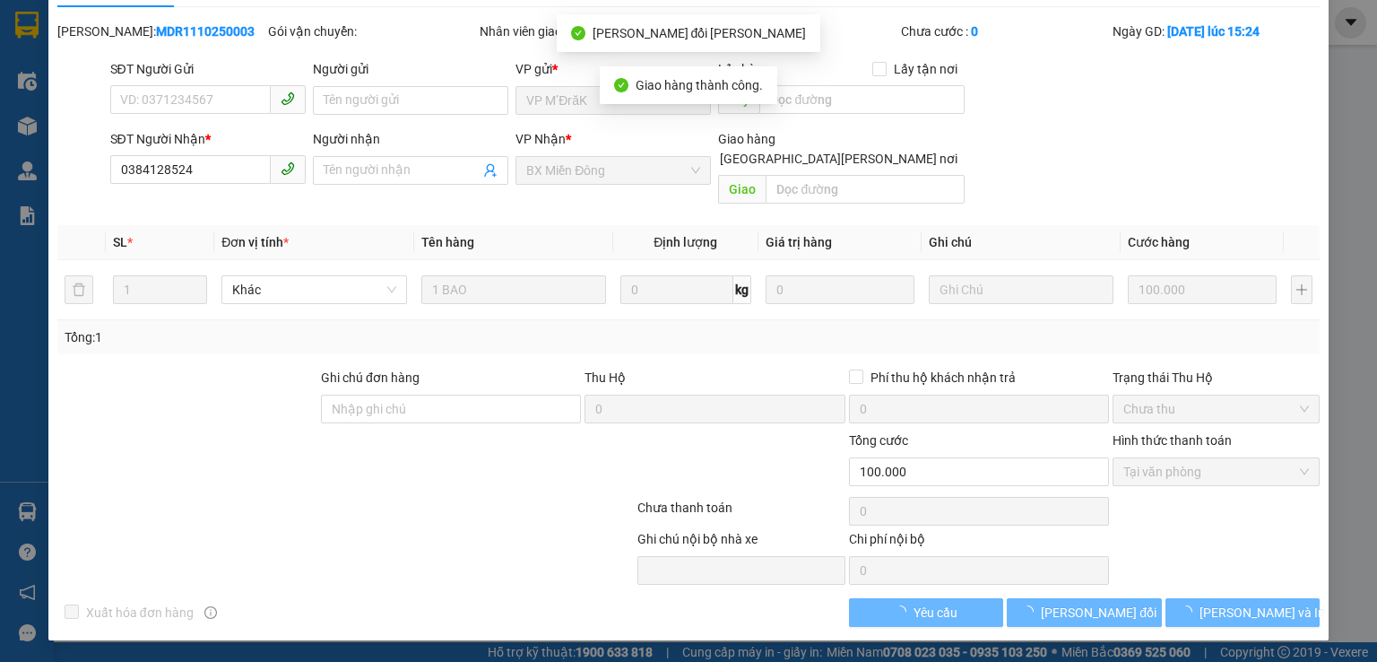
scroll to position [22, 0]
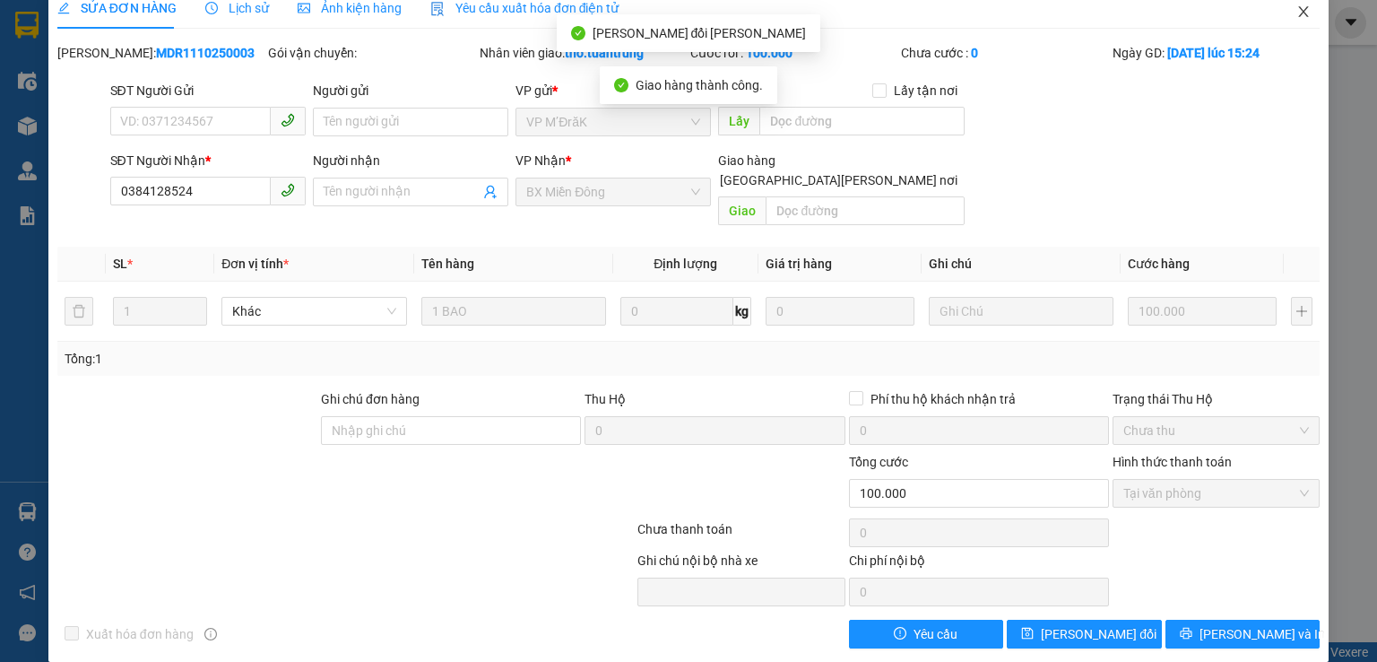
click at [1296, 12] on icon "close" at bounding box center [1303, 11] width 14 height 14
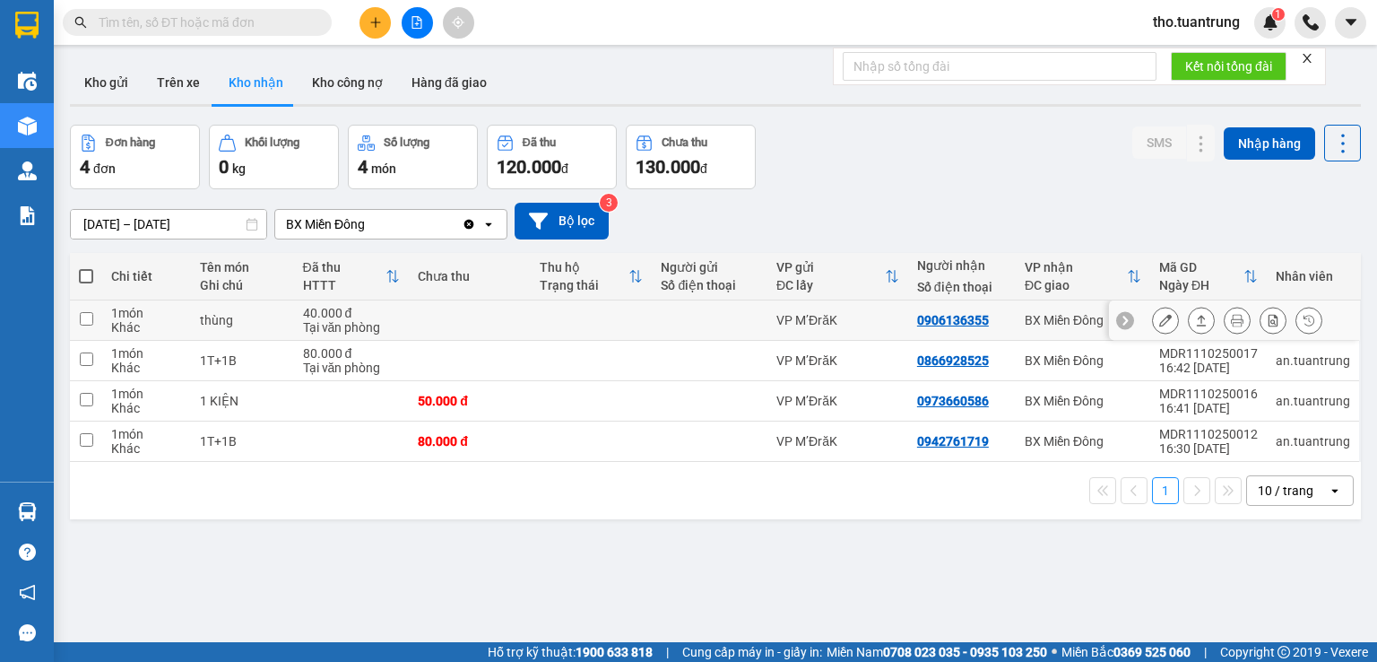
click at [1197, 324] on button at bounding box center [1201, 320] width 25 height 31
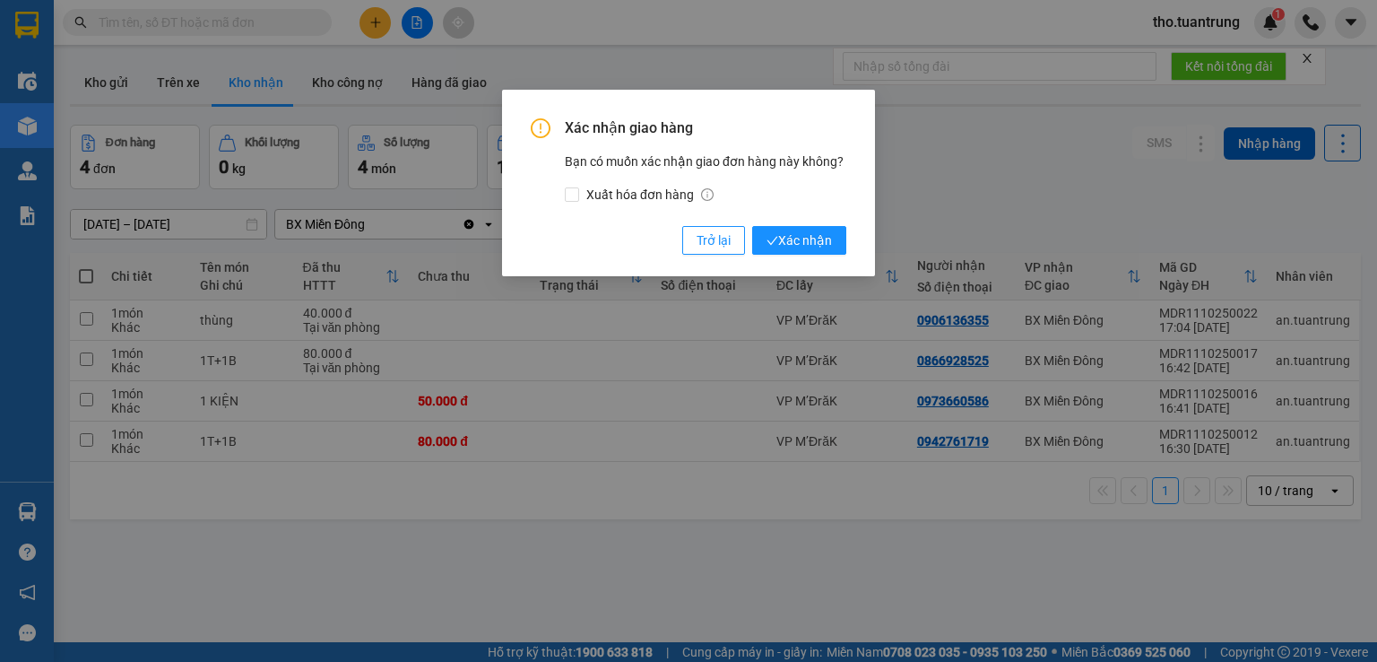
click at [858, 243] on div "Xác nhận giao hàng Bạn có muốn xác nhận giao đơn hàng này không? Xuất hóa đơn h…" at bounding box center [688, 183] width 373 height 186
click at [843, 241] on button "Xác nhận" at bounding box center [799, 240] width 94 height 29
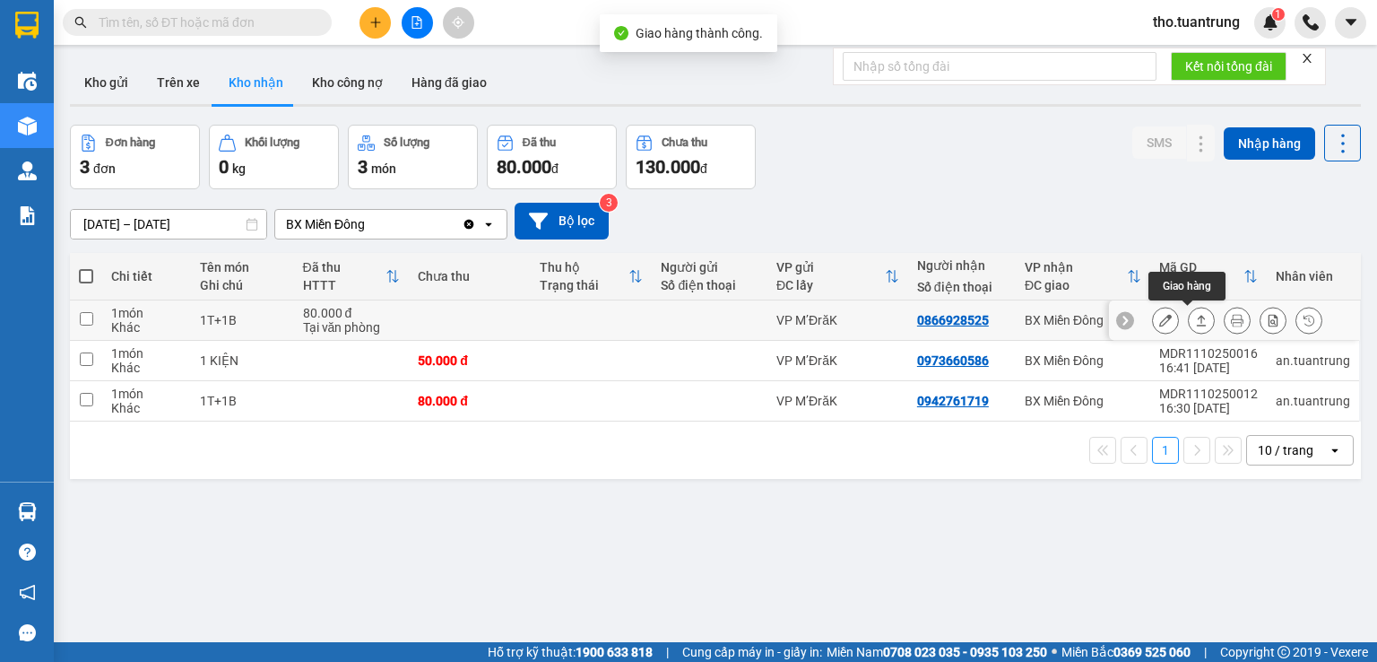
click at [1195, 315] on icon at bounding box center [1201, 320] width 13 height 13
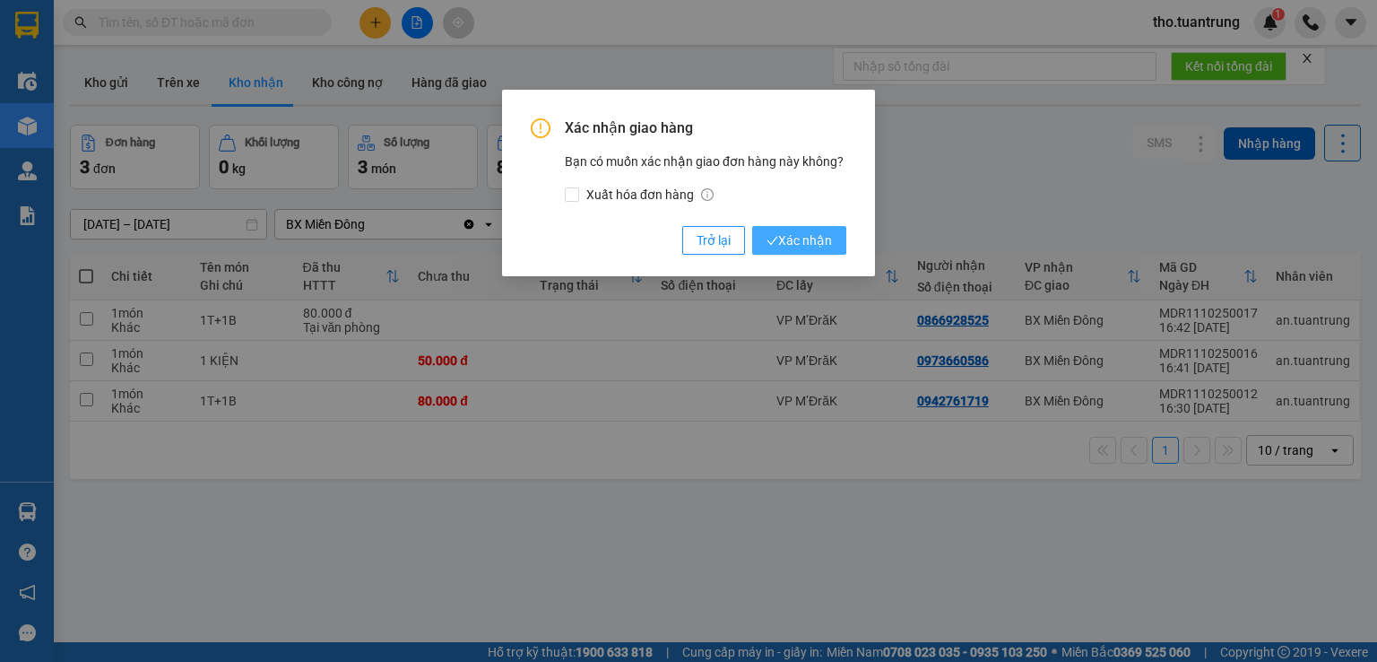
drag, startPoint x: 830, startPoint y: 230, endPoint x: 839, endPoint y: 237, distance: 10.9
click at [829, 232] on span "Xác nhận" at bounding box center [799, 240] width 65 height 20
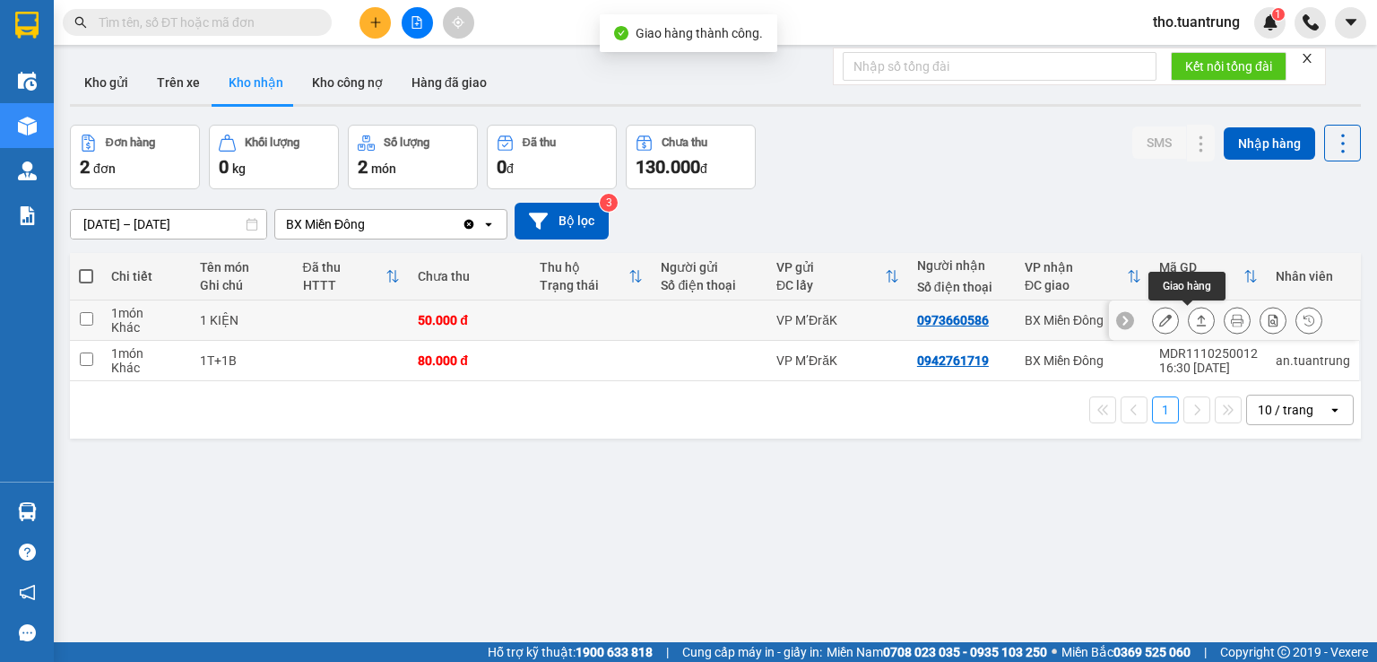
click at [1195, 320] on icon at bounding box center [1201, 320] width 13 height 13
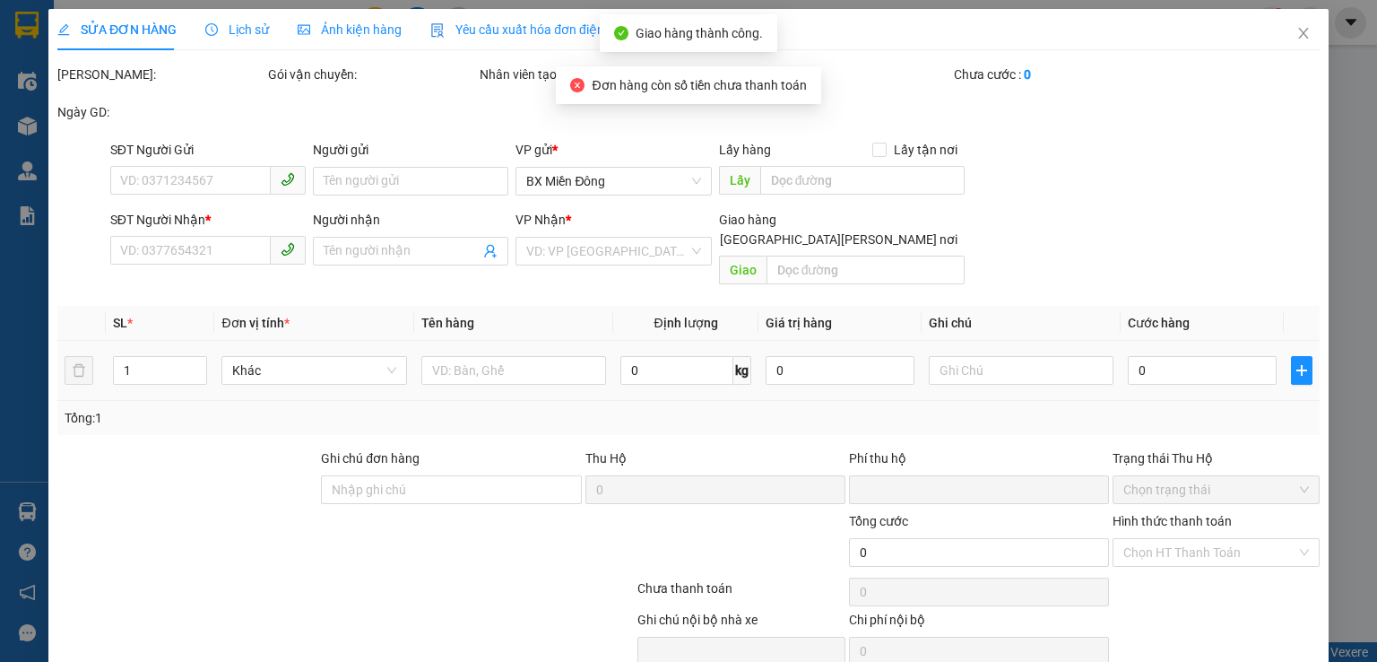
type input "0973660586"
type input "0"
type input "50.000"
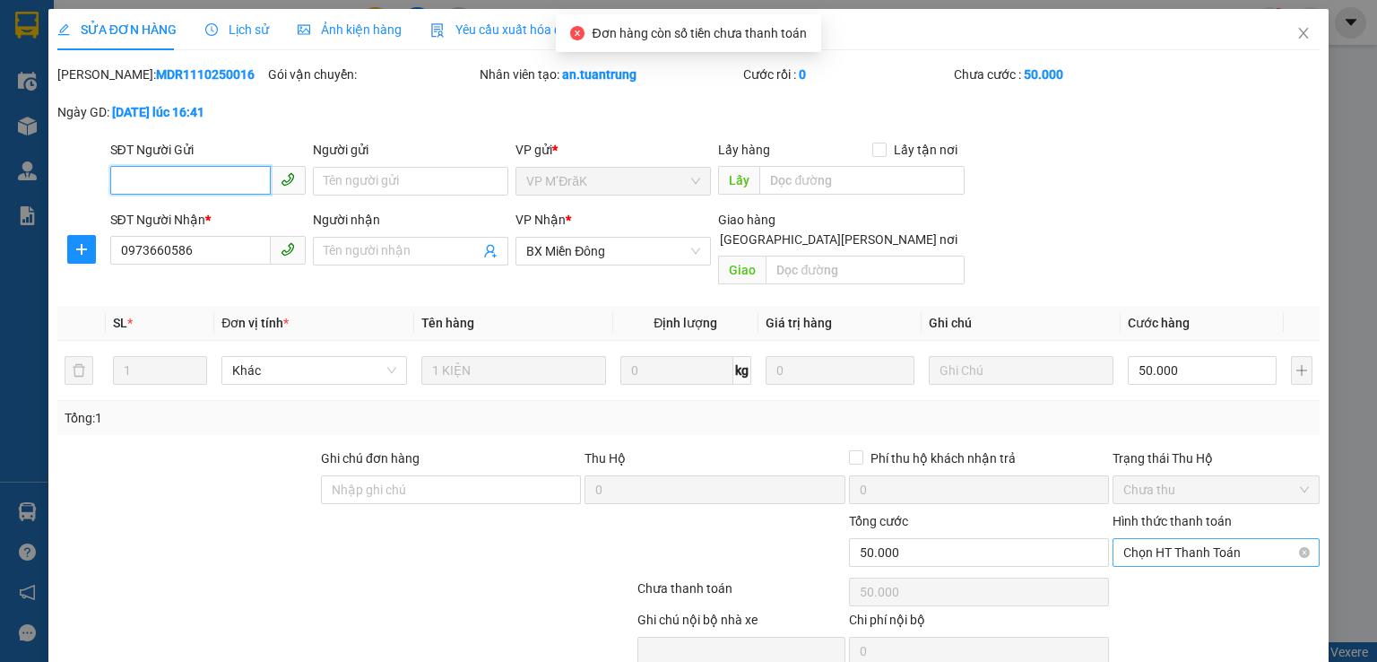
click at [1164, 539] on span "Chọn HT Thanh Toán" at bounding box center [1216, 552] width 186 height 27
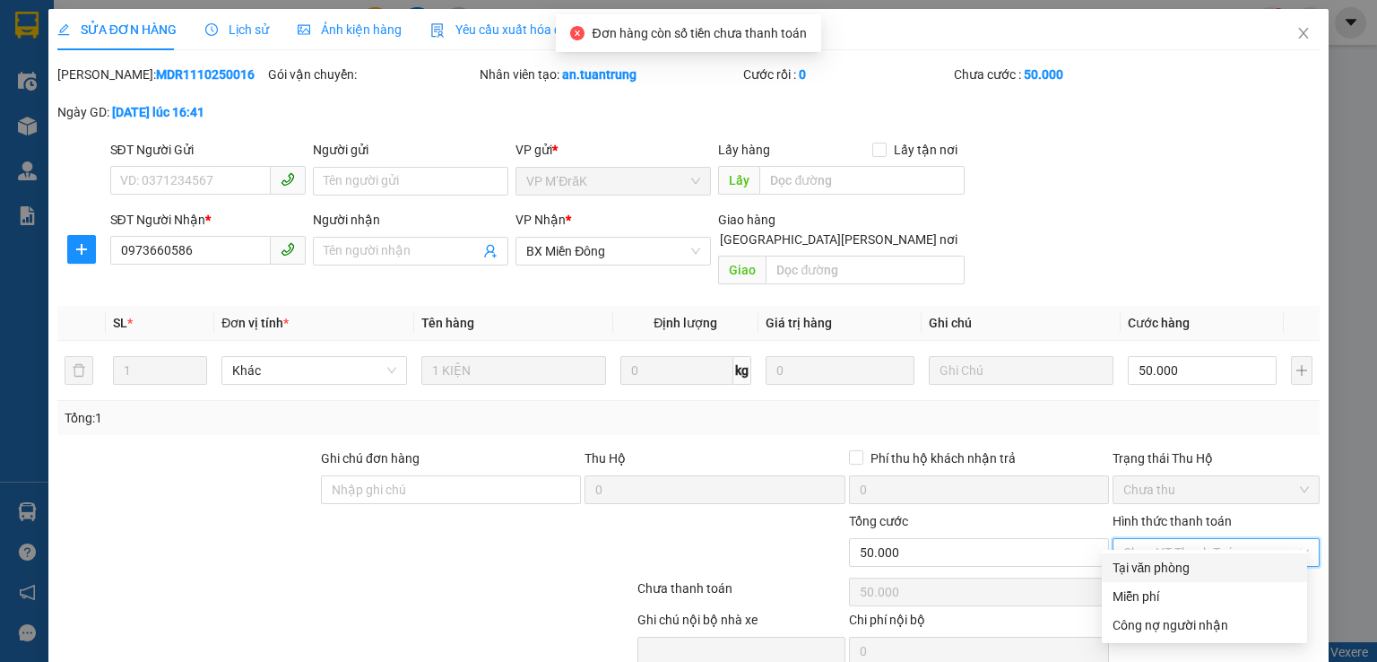
click at [1164, 567] on div "Tại văn phòng" at bounding box center [1205, 568] width 184 height 20
type input "0"
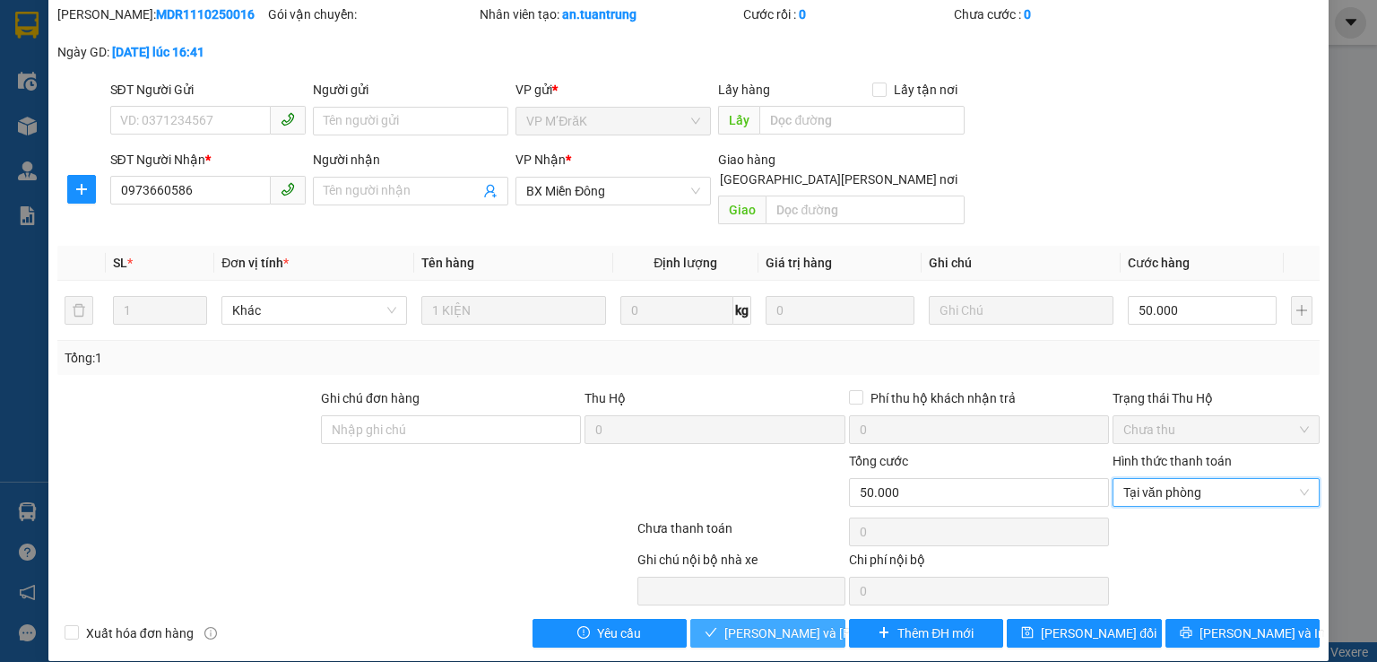
click at [820, 619] on button "[PERSON_NAME] và [PERSON_NAME] hàng" at bounding box center [767, 633] width 155 height 29
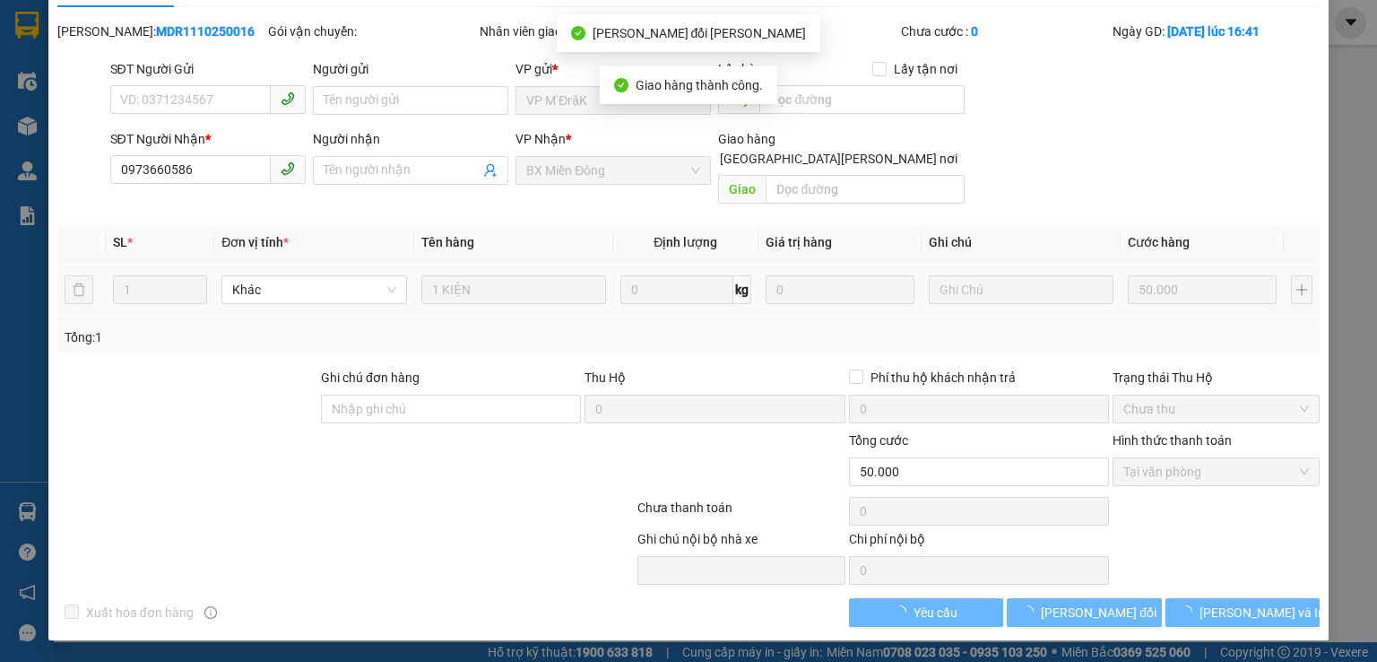
scroll to position [22, 0]
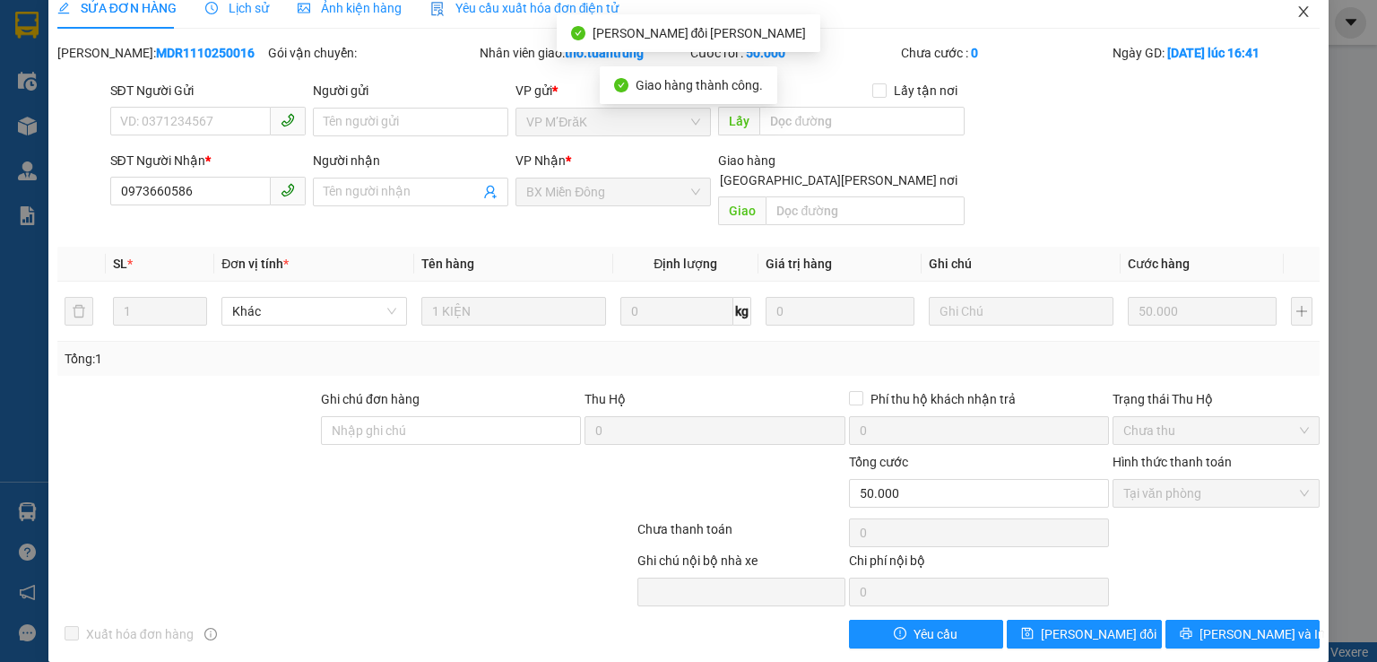
click at [1280, 17] on span "Close" at bounding box center [1303, 12] width 50 height 50
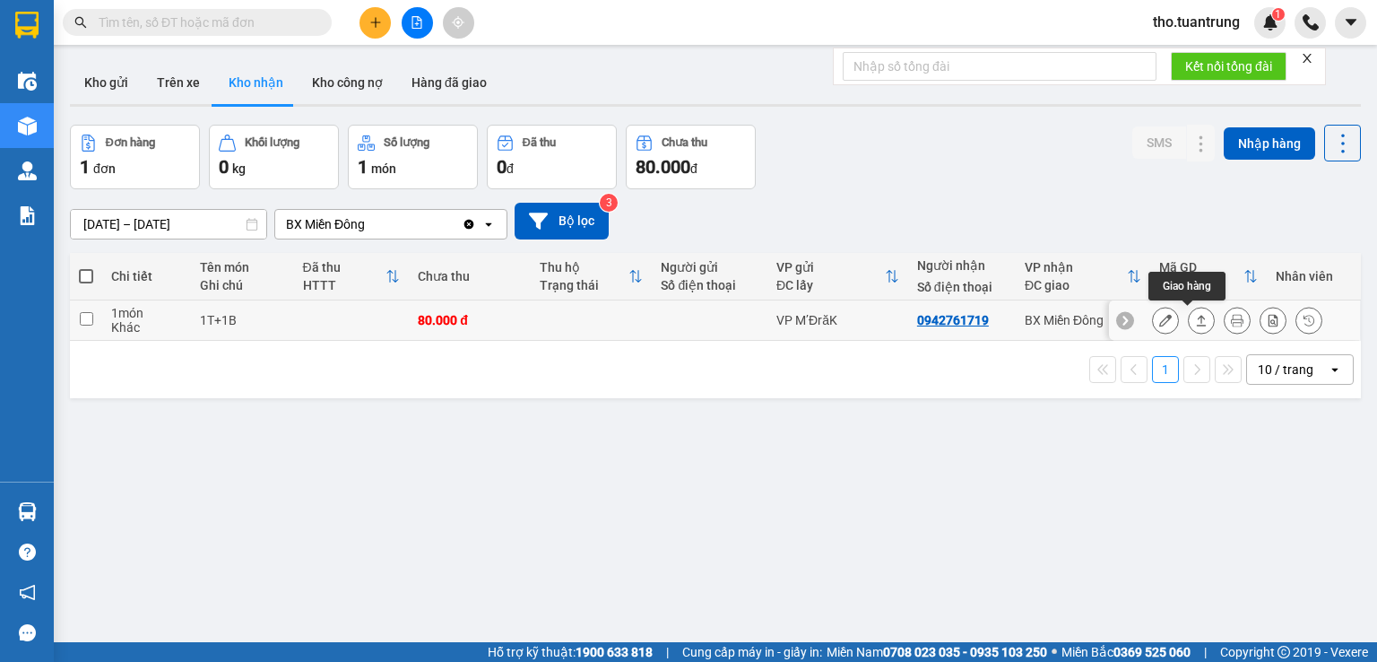
click at [1195, 316] on icon at bounding box center [1201, 320] width 13 height 13
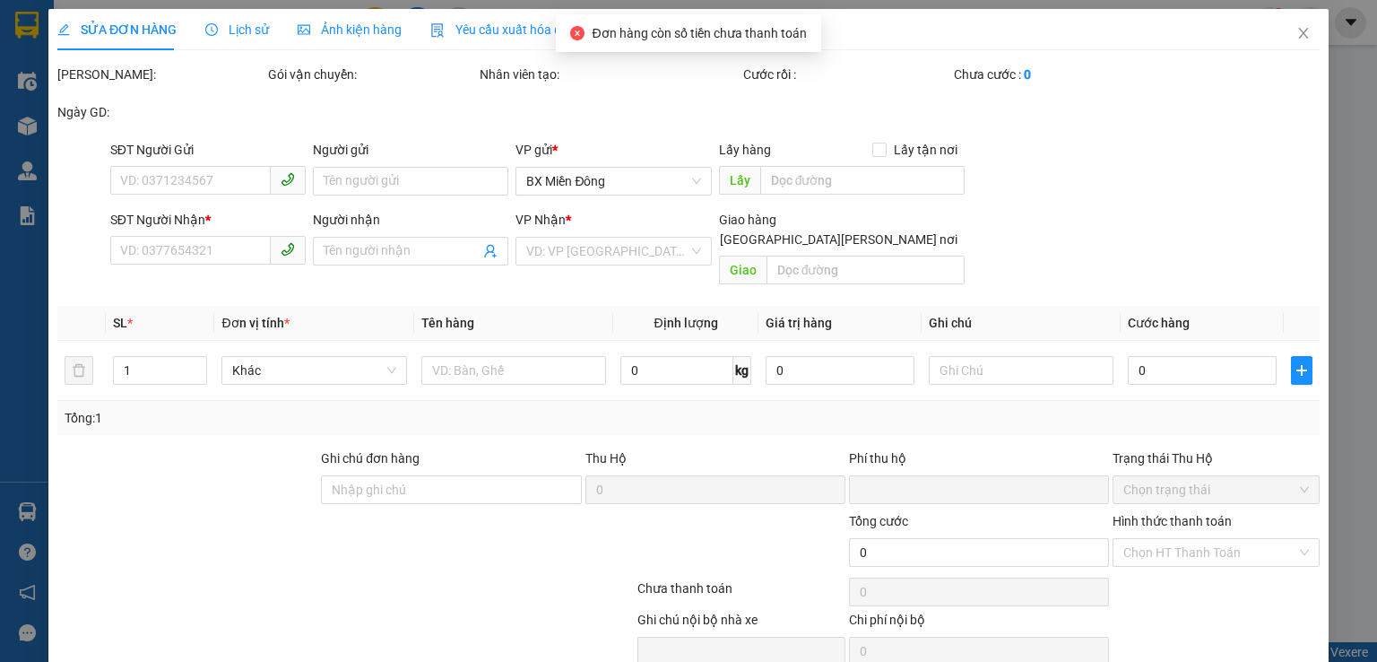
type input "0942761719"
type input "0"
type input "80.000"
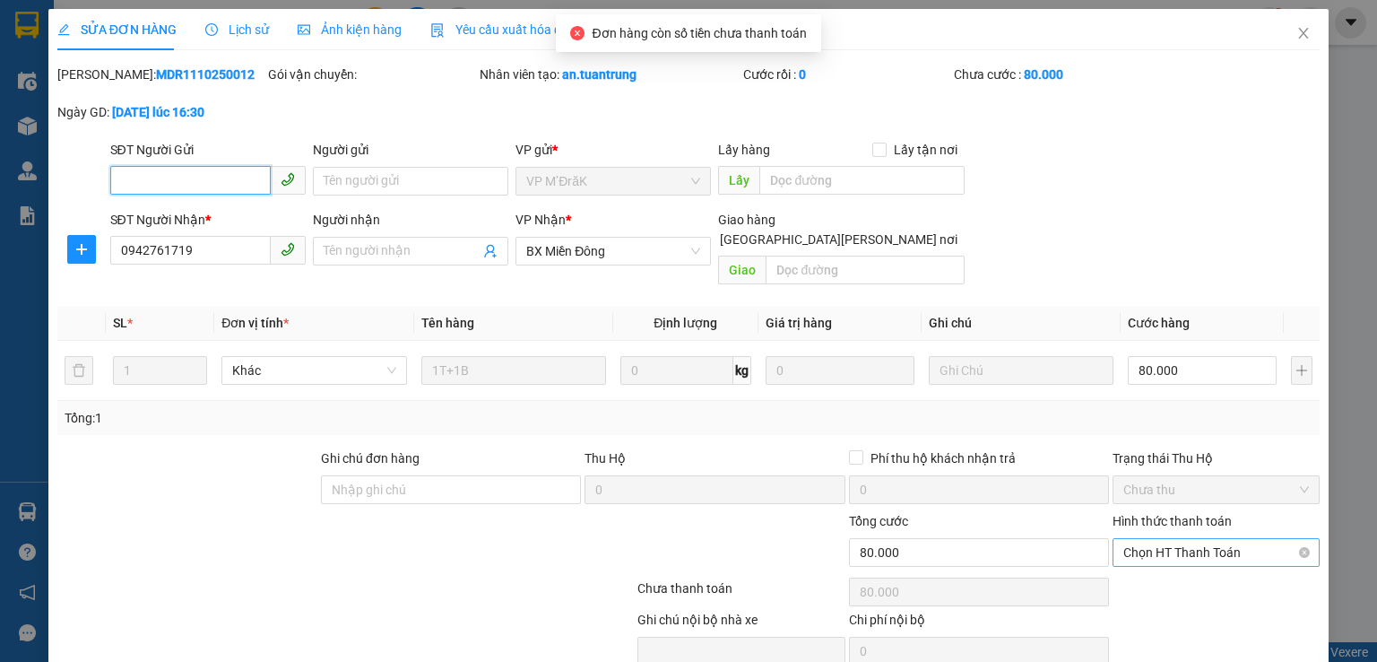
click at [1185, 539] on span "Chọn HT Thanh Toán" at bounding box center [1216, 552] width 186 height 27
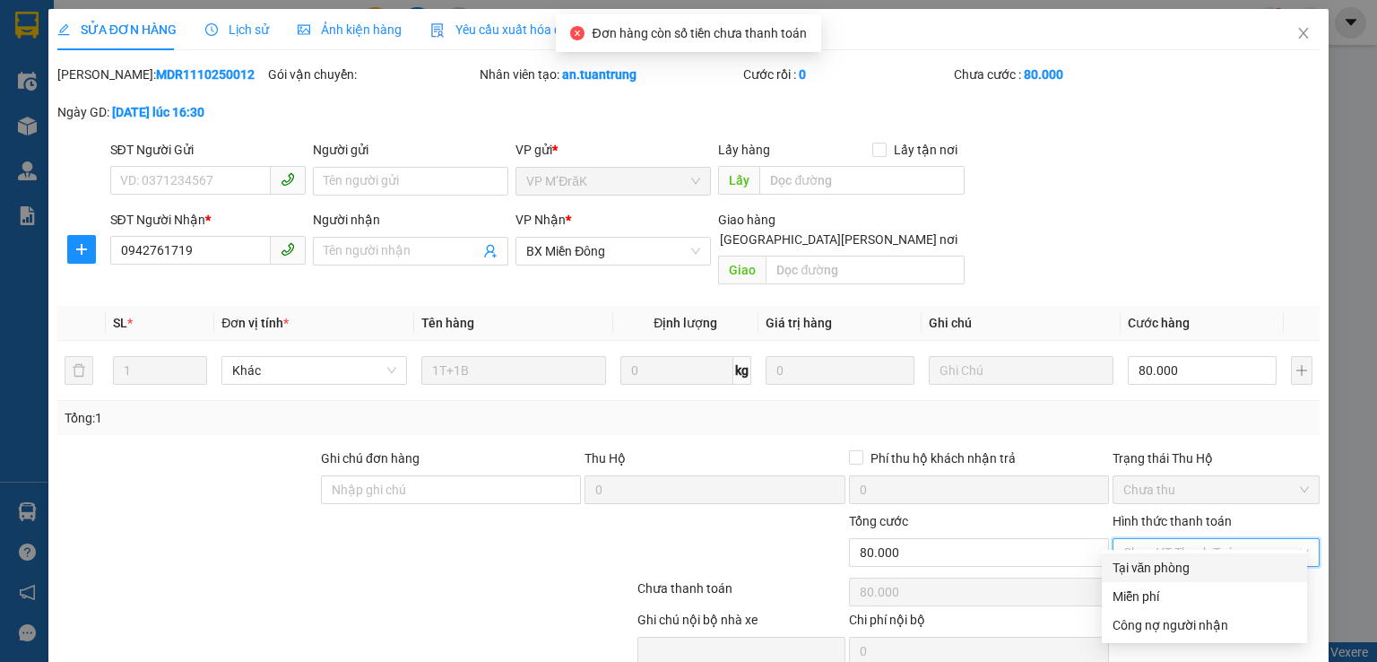
click at [1168, 568] on div "Tại văn phòng" at bounding box center [1205, 568] width 184 height 20
type input "0"
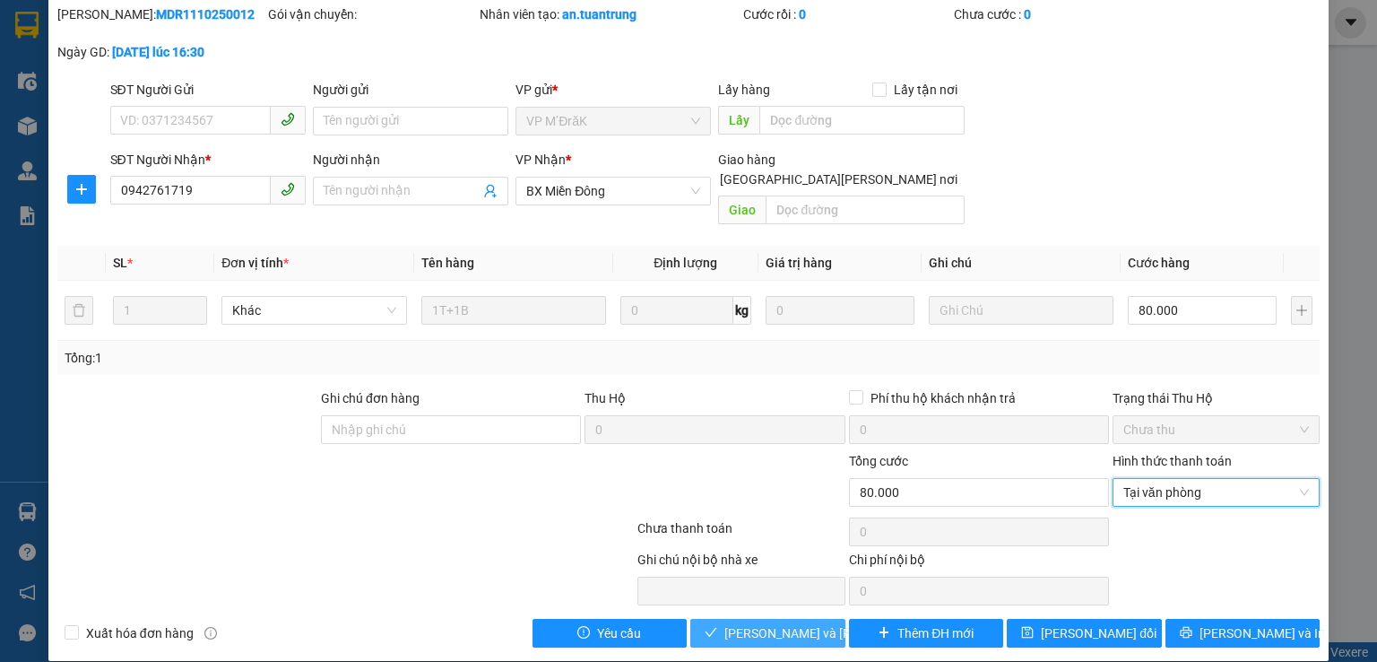
click at [797, 623] on span "[PERSON_NAME] và [PERSON_NAME] hàng" at bounding box center [845, 633] width 242 height 20
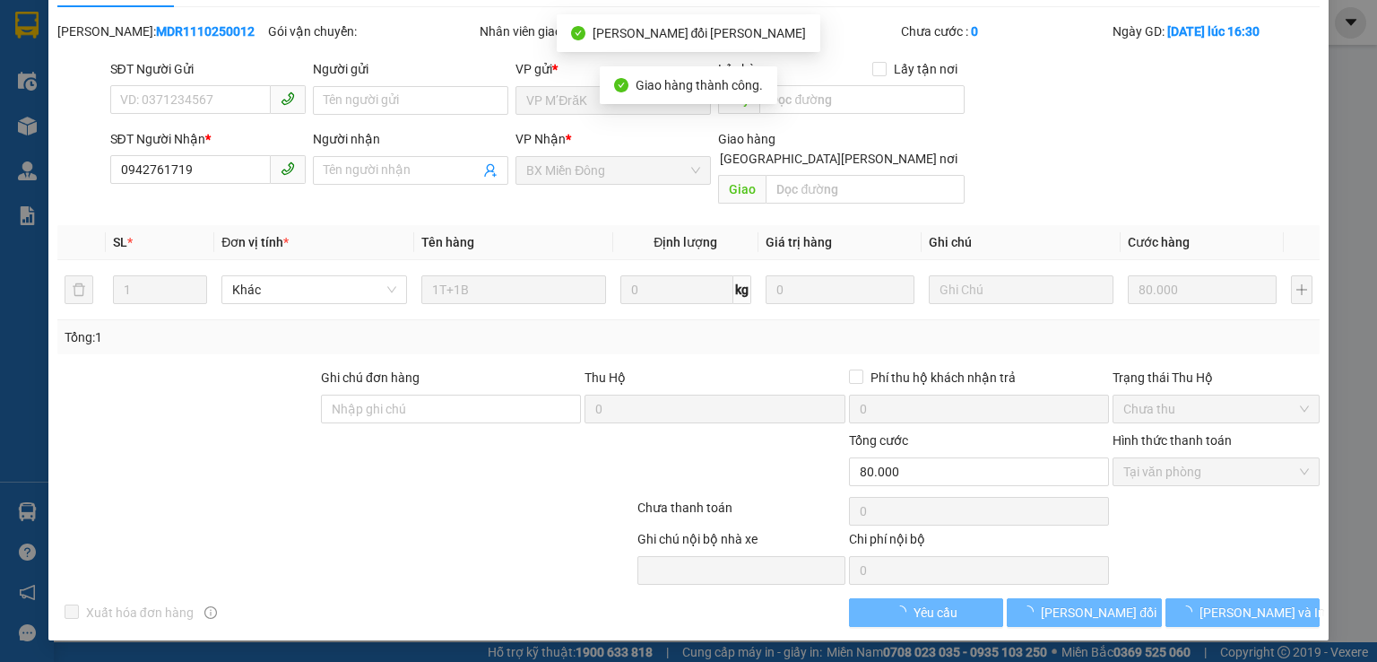
scroll to position [22, 0]
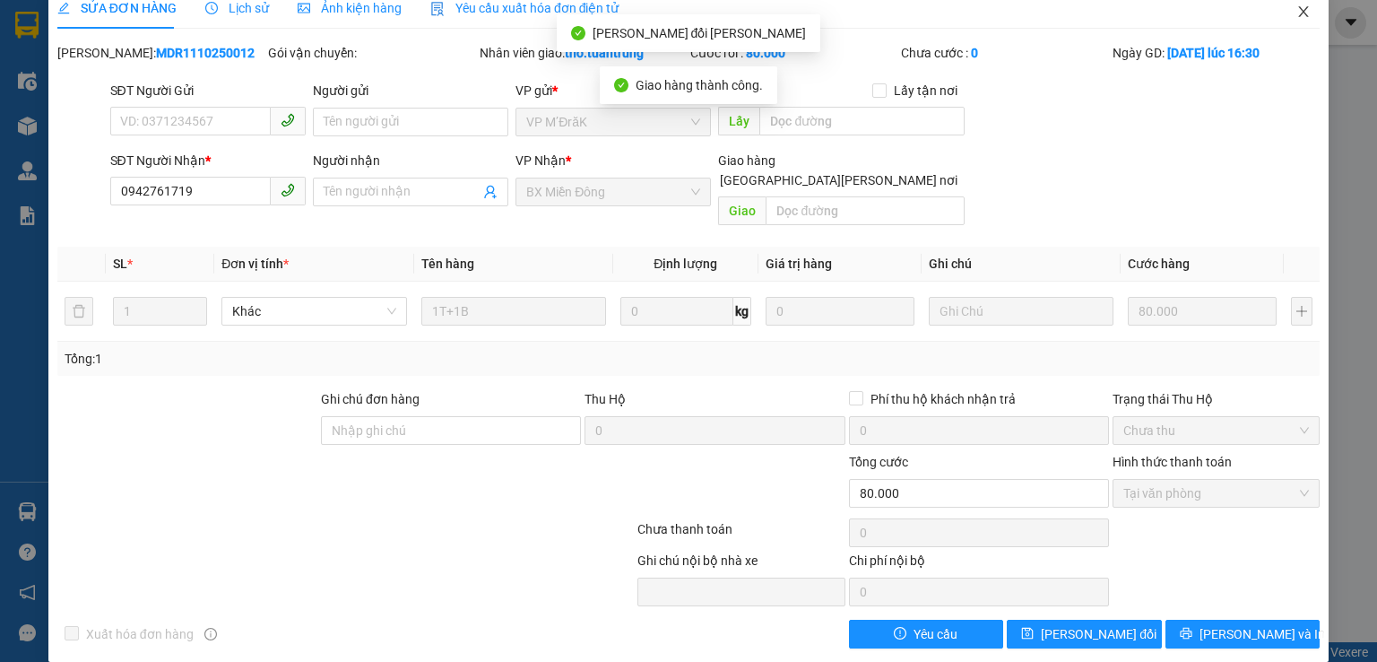
click at [1294, 24] on span "Close" at bounding box center [1303, 12] width 50 height 50
